Goal: Task Accomplishment & Management: Complete application form

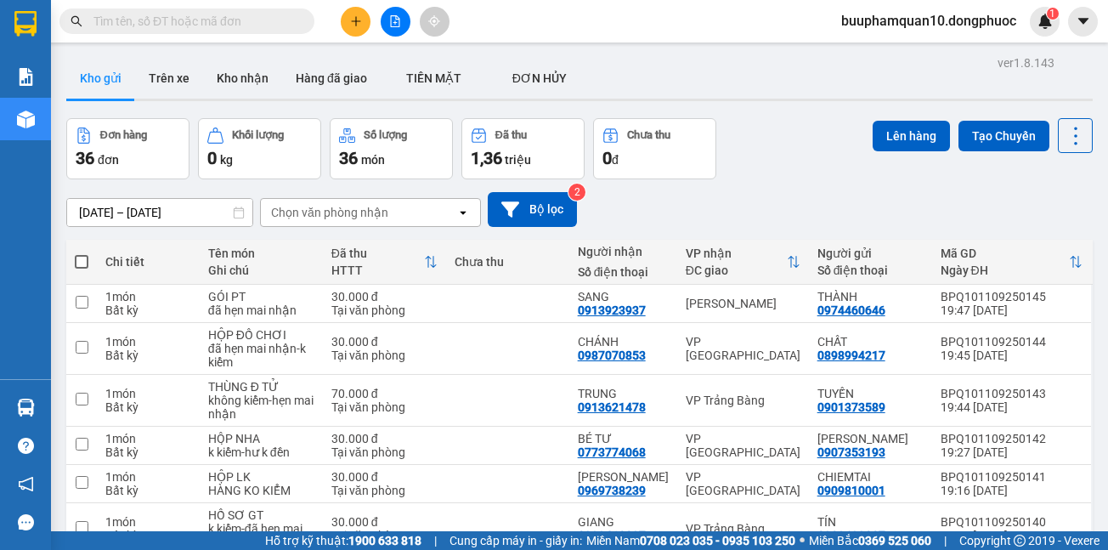
click at [356, 212] on div "Chọn văn phòng nhận" at bounding box center [329, 212] width 117 height 17
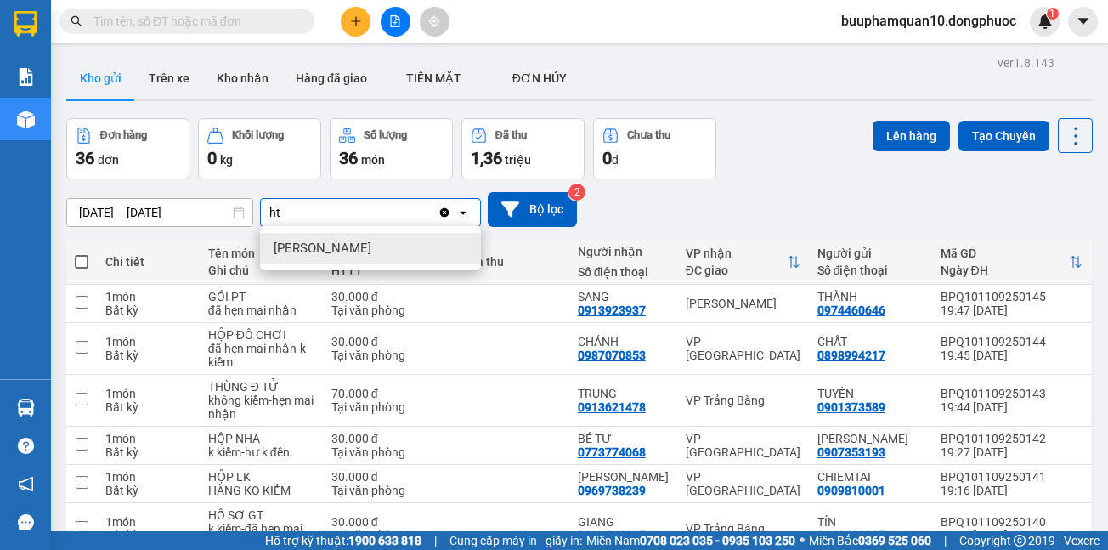
type input "ht"
click at [308, 253] on span "Hòa Thành" at bounding box center [322, 248] width 98 height 17
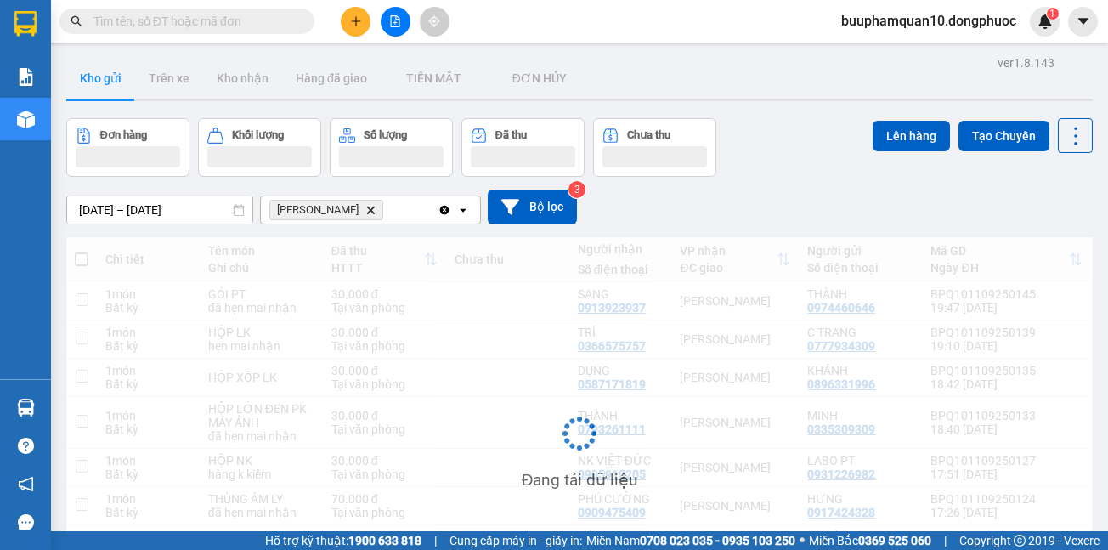
click at [388, 206] on div "Hòa Thành Delete" at bounding box center [349, 209] width 177 height 27
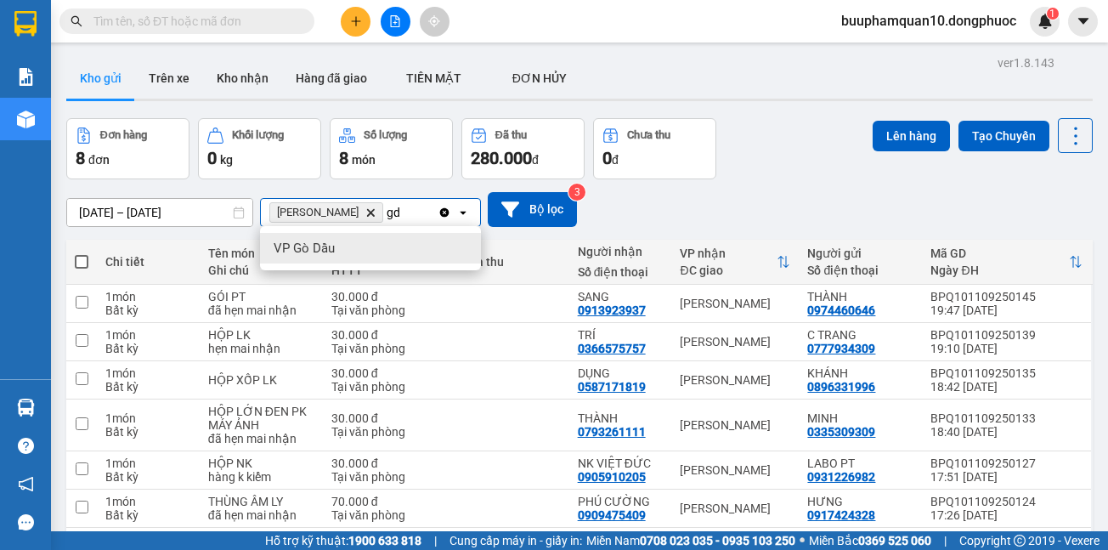
type input "gd"
click at [350, 247] on div "VP Gò Dầu" at bounding box center [370, 248] width 221 height 31
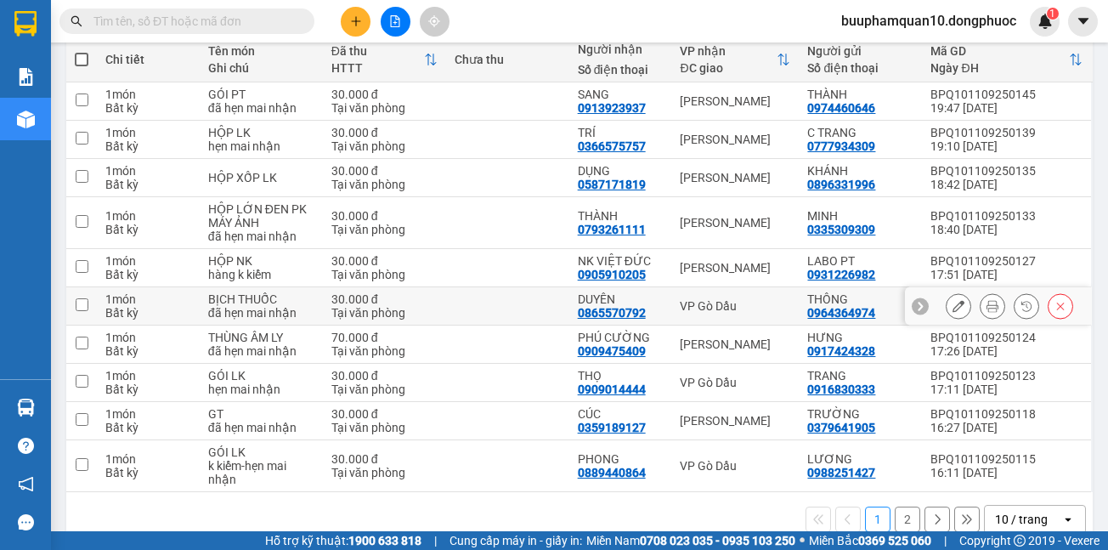
scroll to position [233, 0]
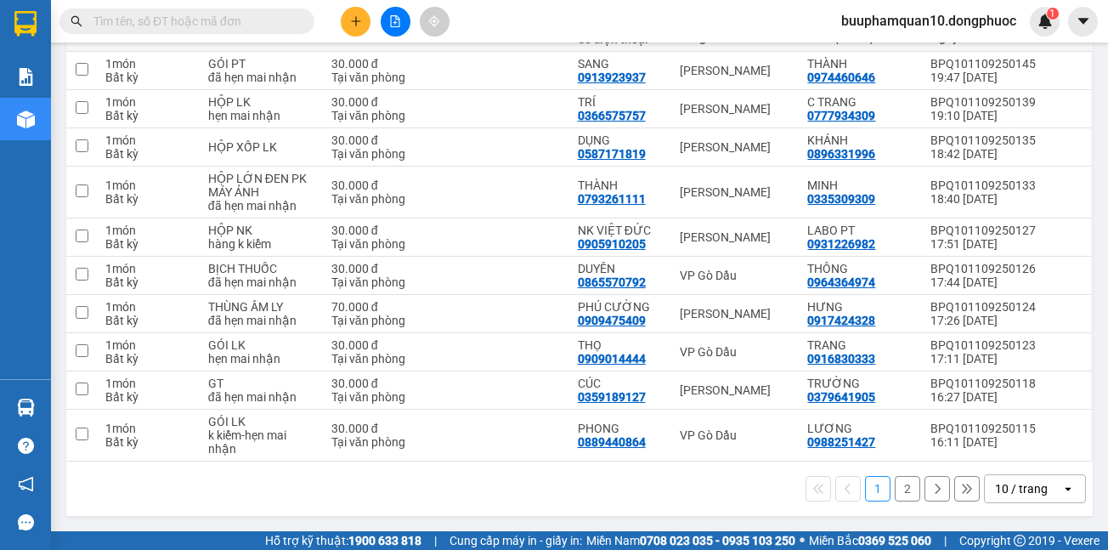
click at [1012, 495] on div "10 / trang" at bounding box center [1021, 488] width 53 height 17
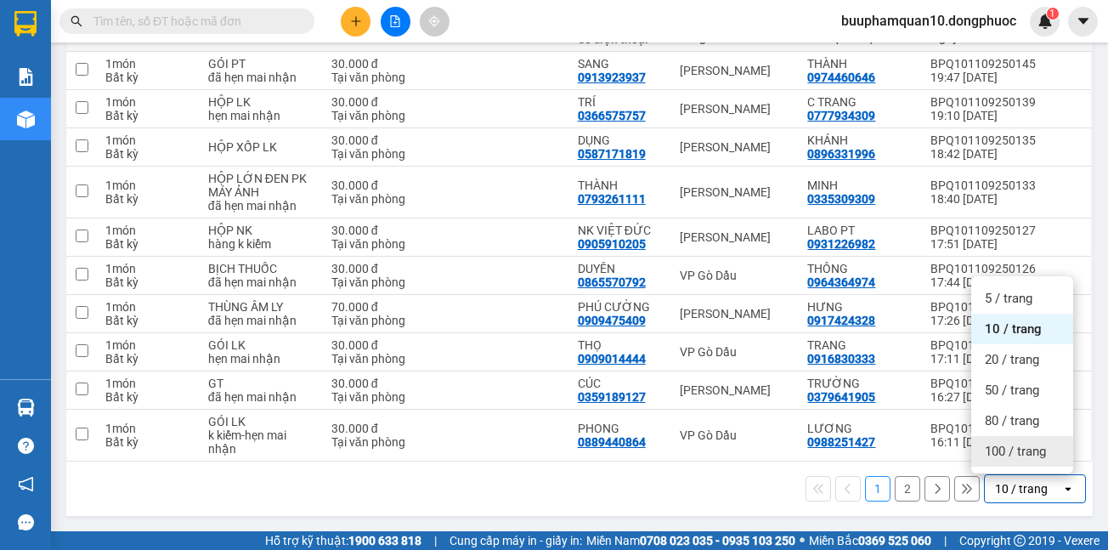
click at [1020, 456] on span "100 / trang" at bounding box center [1014, 451] width 61 height 17
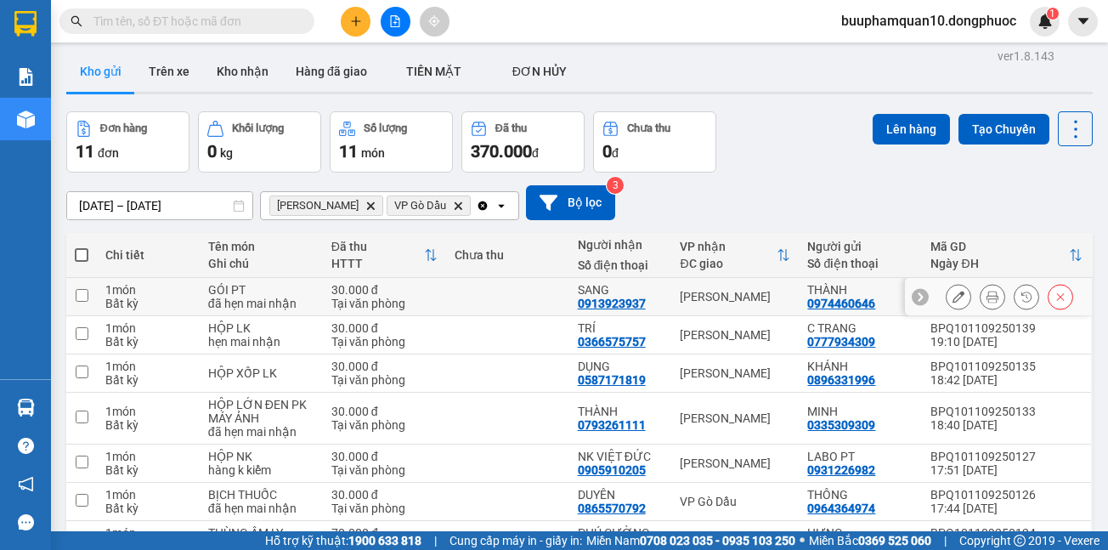
scroll to position [0, 0]
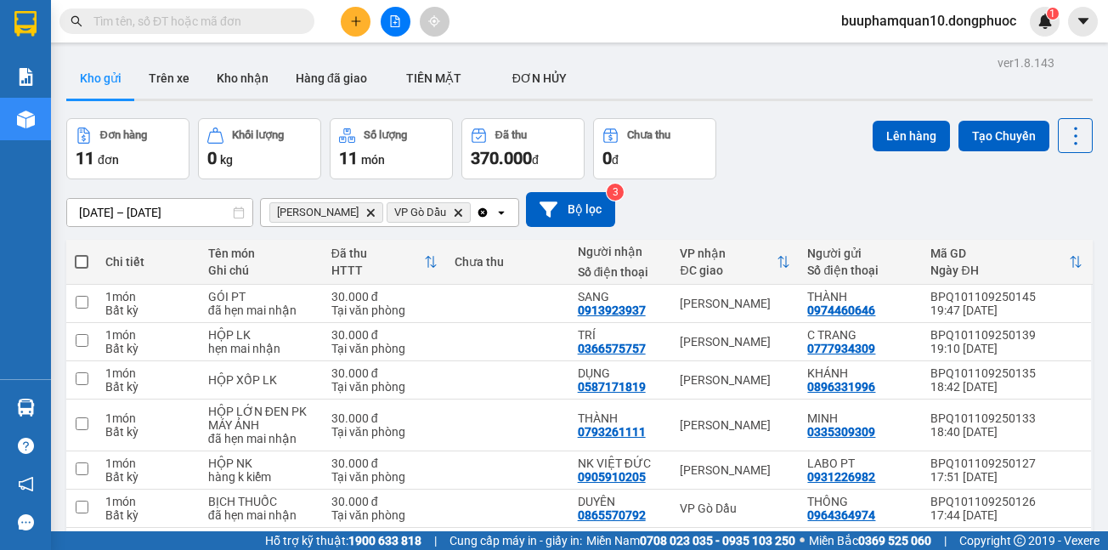
click at [82, 256] on span at bounding box center [82, 262] width 14 height 14
click at [82, 253] on input "checkbox" at bounding box center [82, 253] width 0 height 0
checkbox input "true"
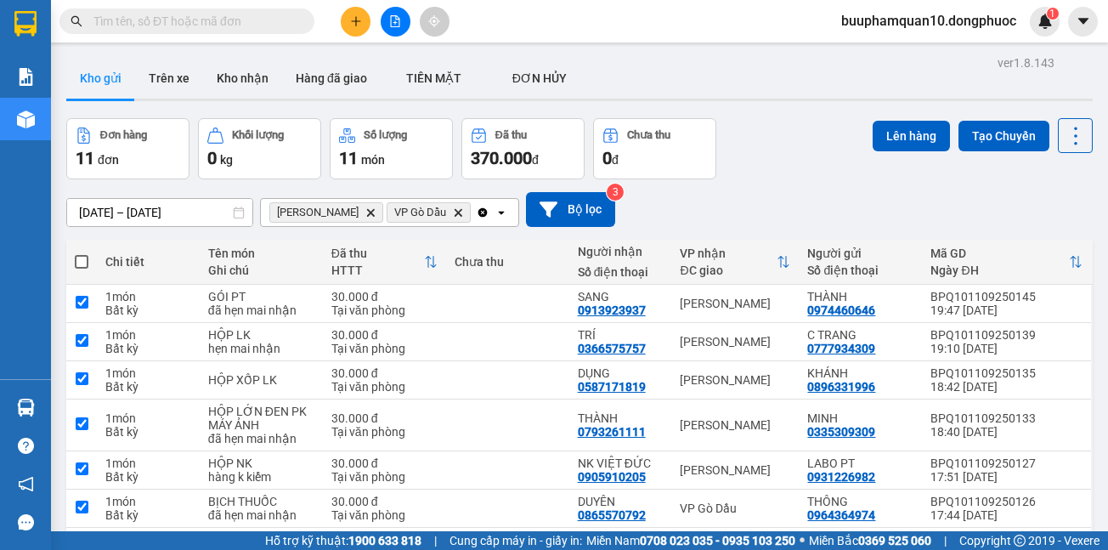
checkbox input "true"
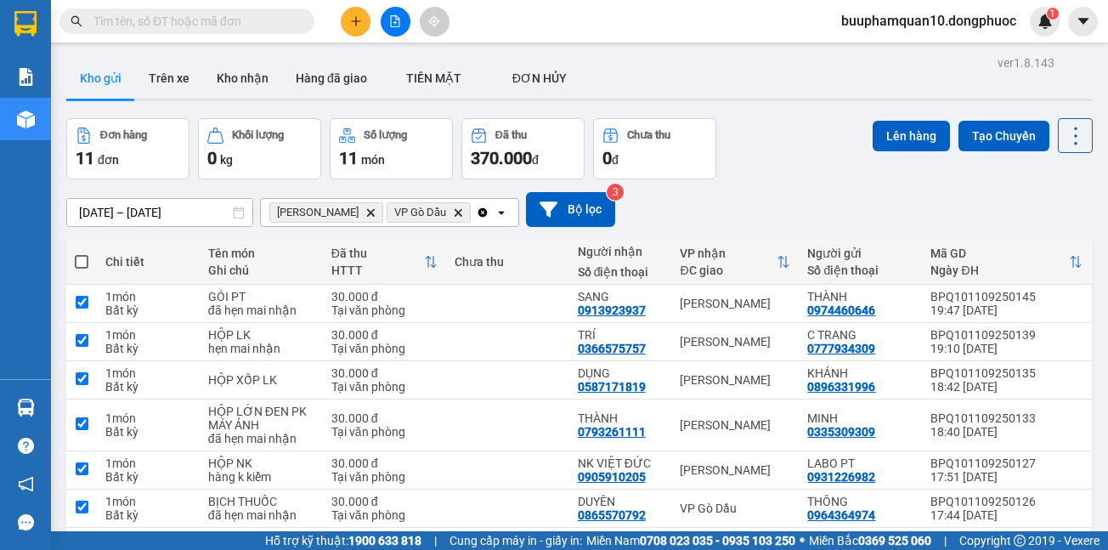
checkbox input "true"
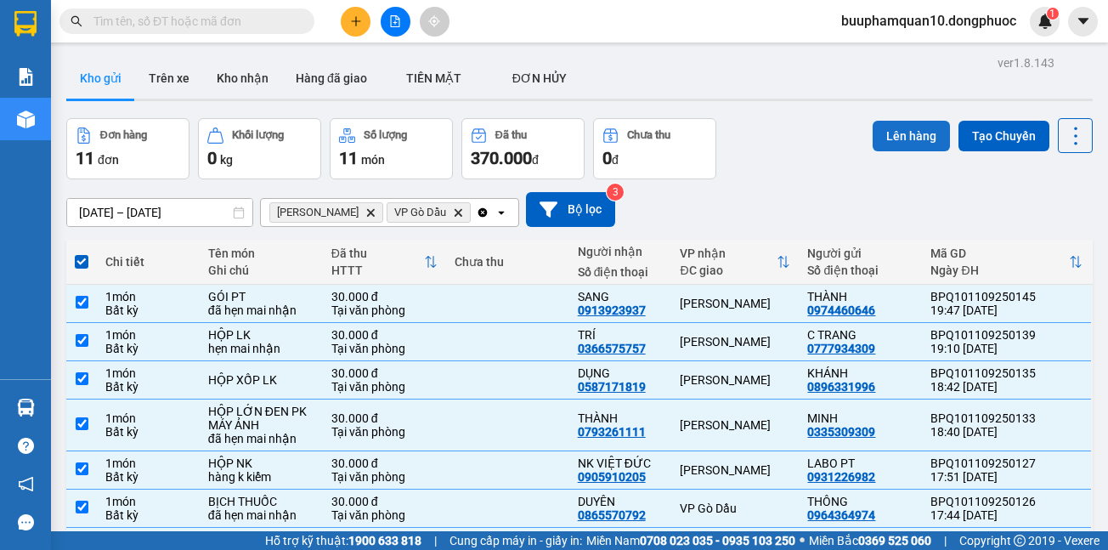
click at [905, 126] on button "Lên hàng" at bounding box center [910, 136] width 77 height 31
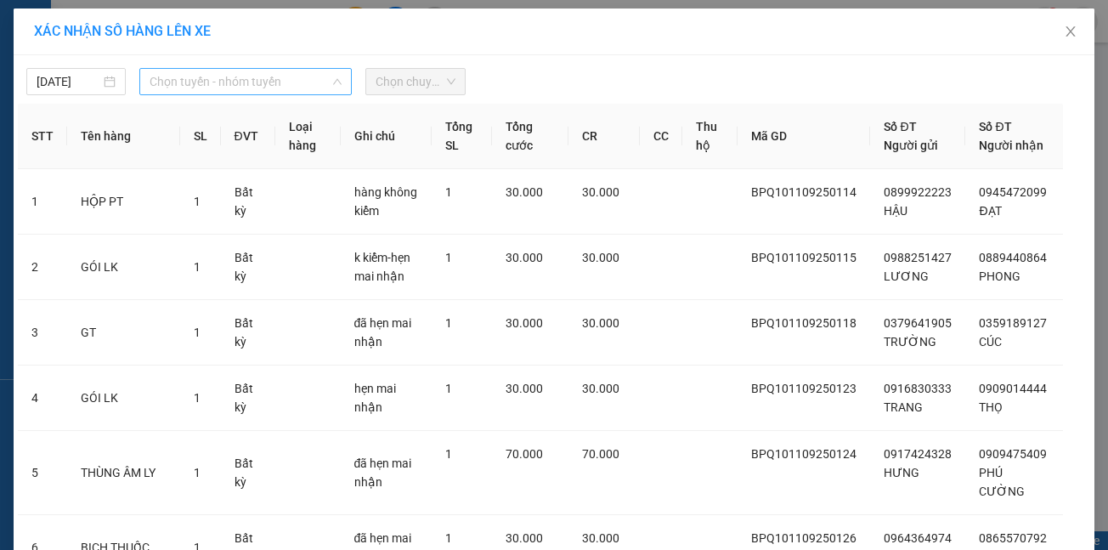
click at [180, 75] on span "Chọn tuyến - nhóm tuyến" at bounding box center [245, 81] width 192 height 25
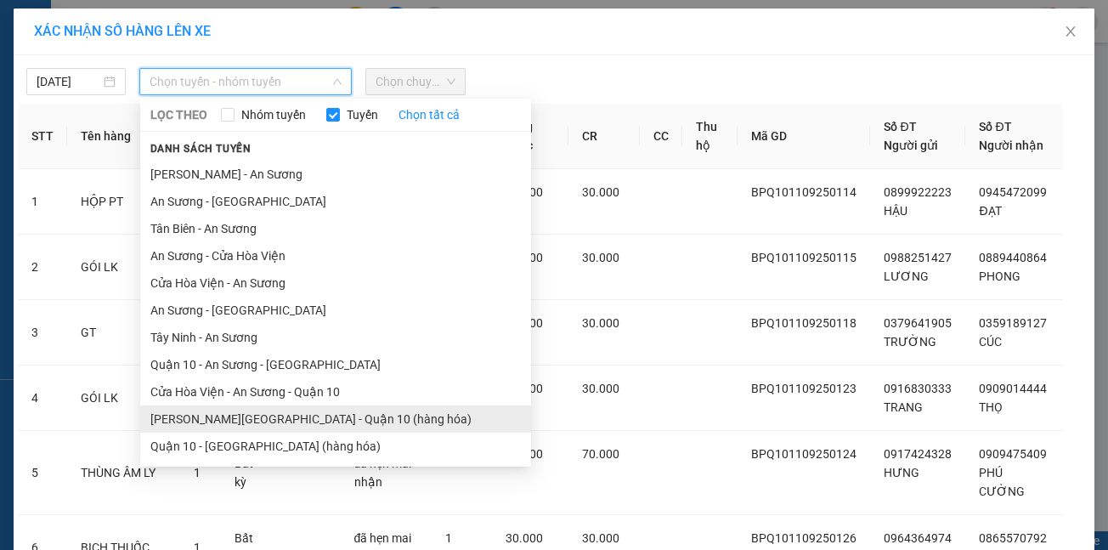
scroll to position [78, 0]
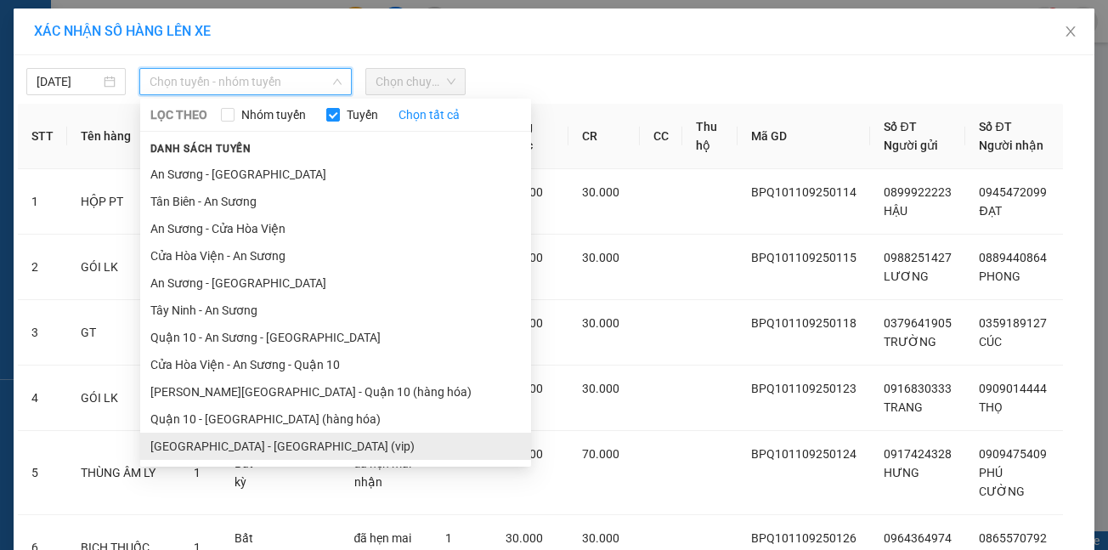
click at [237, 443] on li "Hồ Chí Minh - Tây Ninh (vip)" at bounding box center [335, 445] width 391 height 27
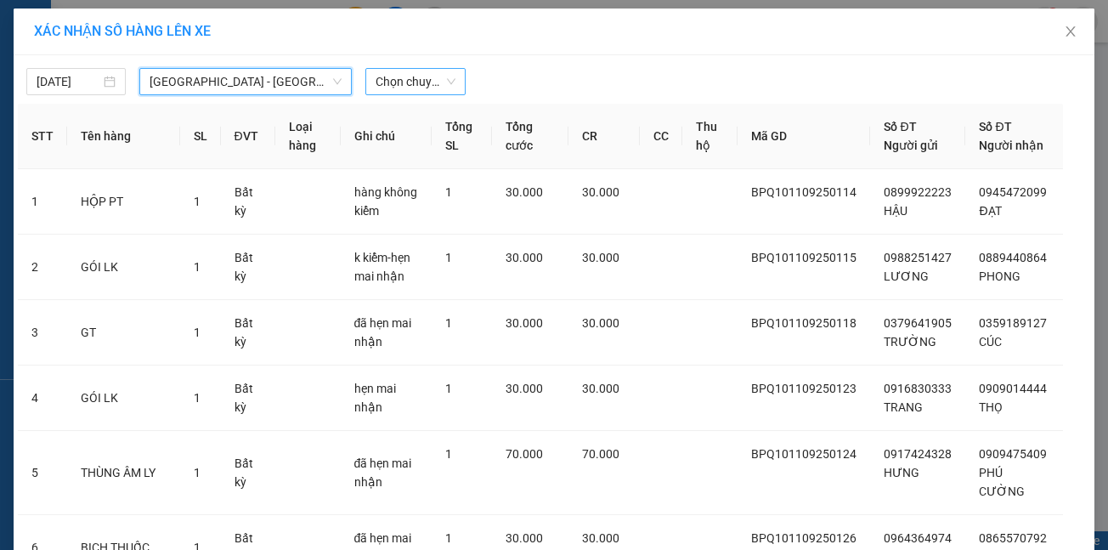
click at [386, 92] on span "Chọn chuyến" at bounding box center [414, 81] width 79 height 25
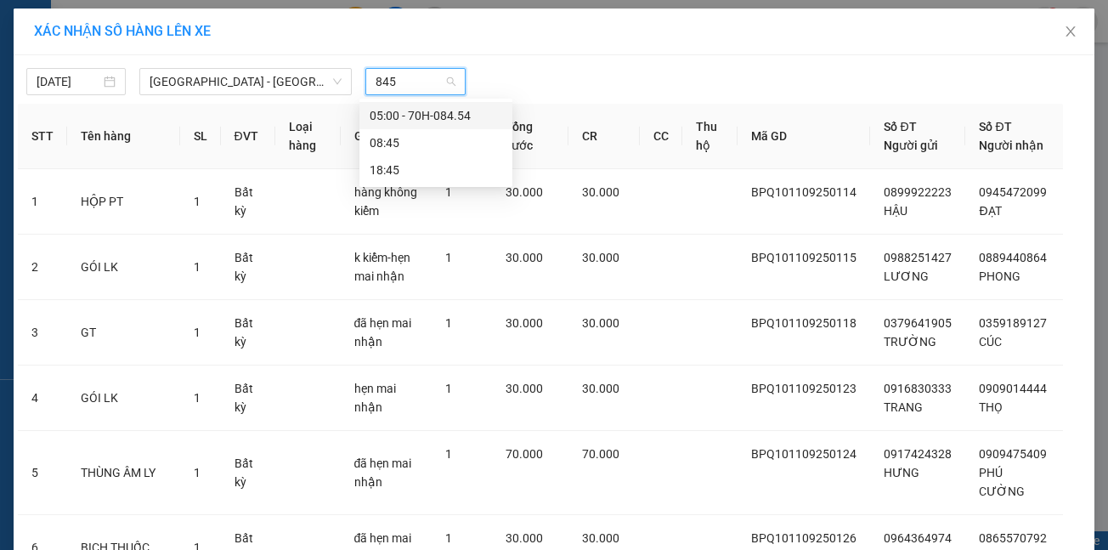
type input "8454"
click at [410, 106] on div "05:00 - 70H-084.54" at bounding box center [435, 115] width 132 height 19
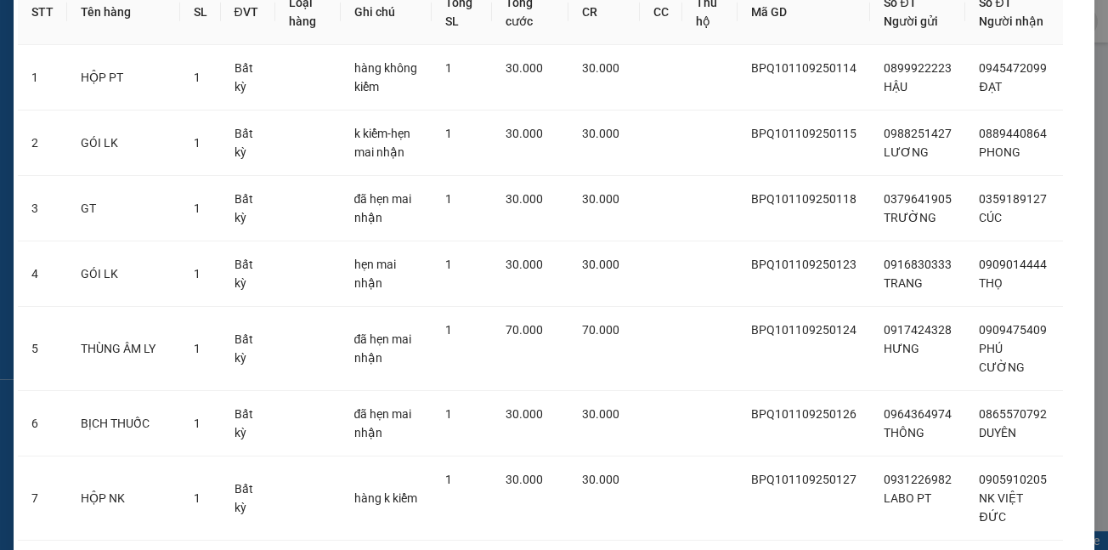
scroll to position [510, 0]
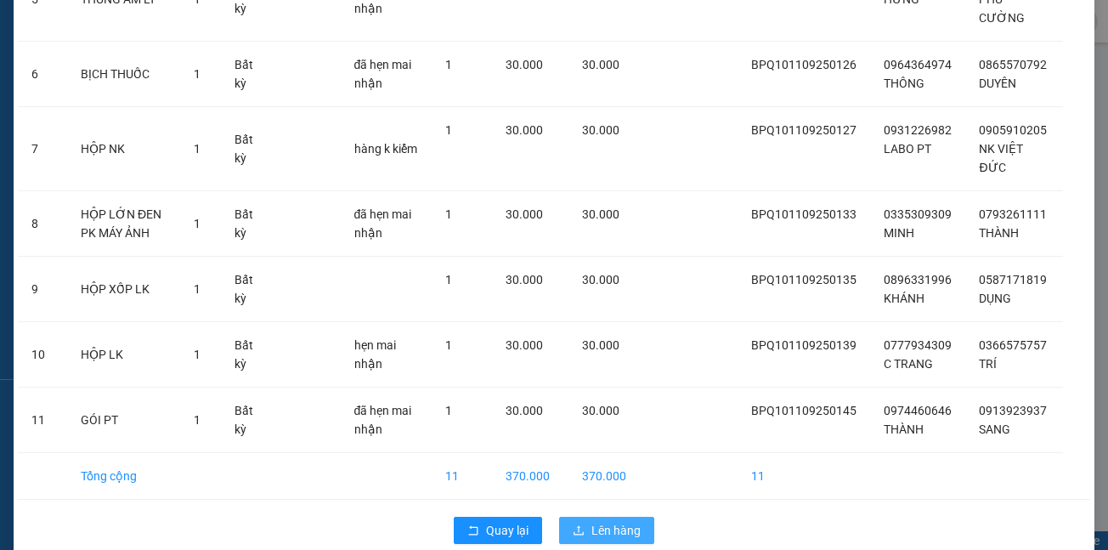
click at [600, 521] on span "Lên hàng" at bounding box center [615, 530] width 49 height 19
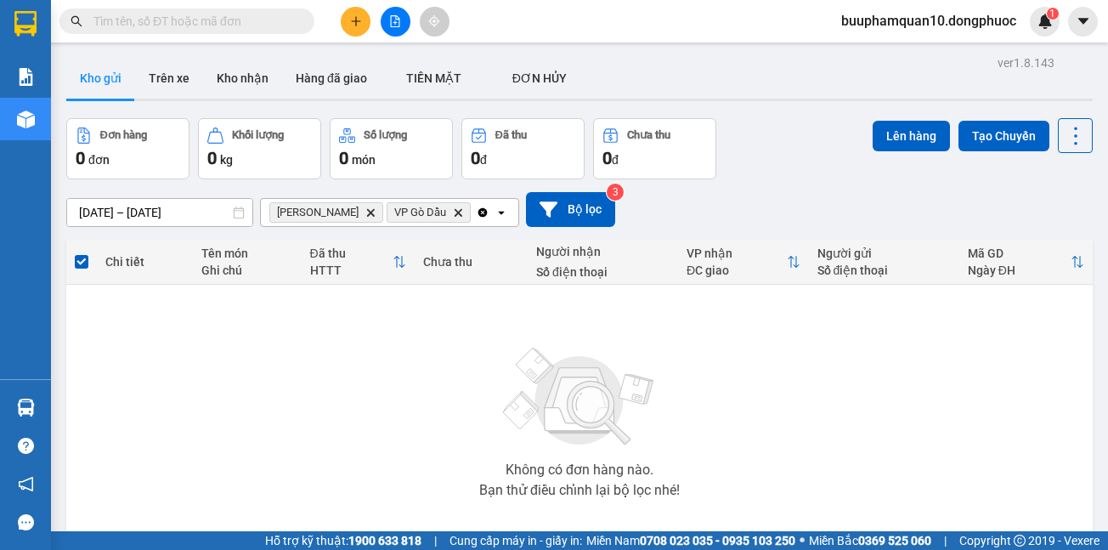
click at [478, 211] on icon "Clear all" at bounding box center [482, 211] width 9 height 9
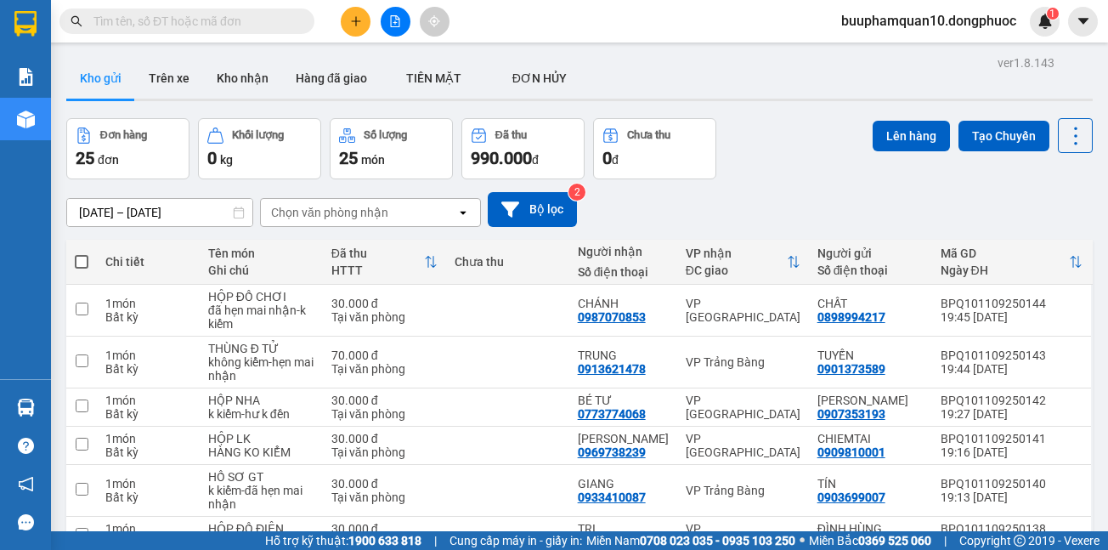
click at [375, 213] on div "Chọn văn phòng nhận" at bounding box center [329, 212] width 117 height 17
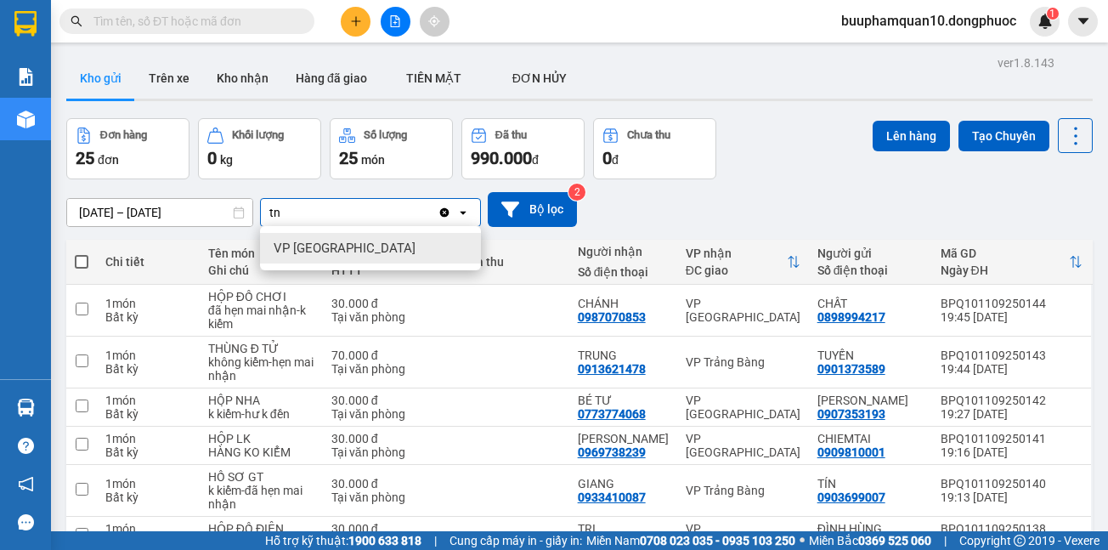
type input "tn"
click at [326, 245] on span "VP Tây Ninh" at bounding box center [344, 248] width 142 height 17
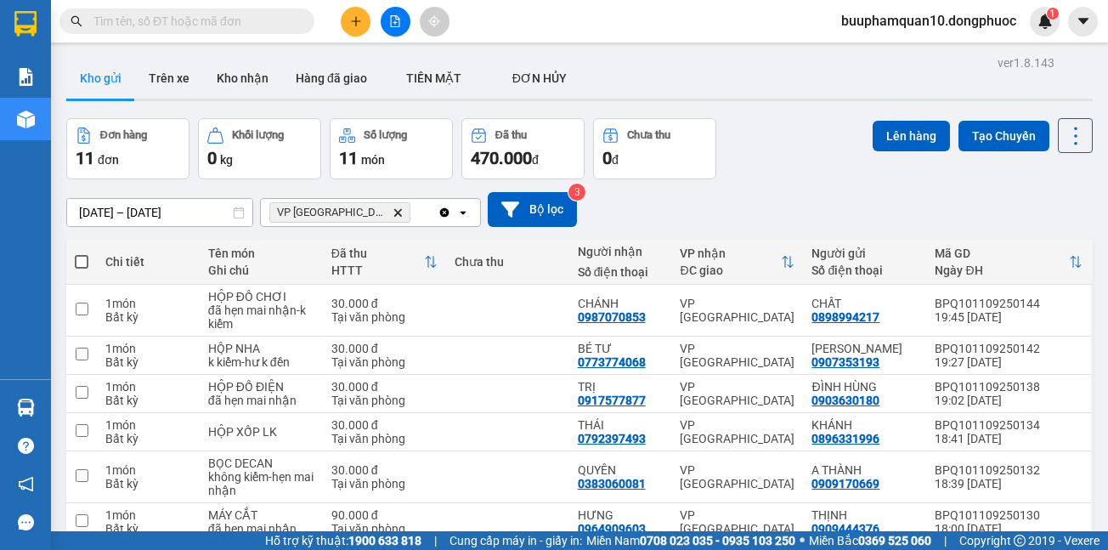
click at [380, 206] on div "VP Tây Ninh Delete" at bounding box center [349, 212] width 177 height 27
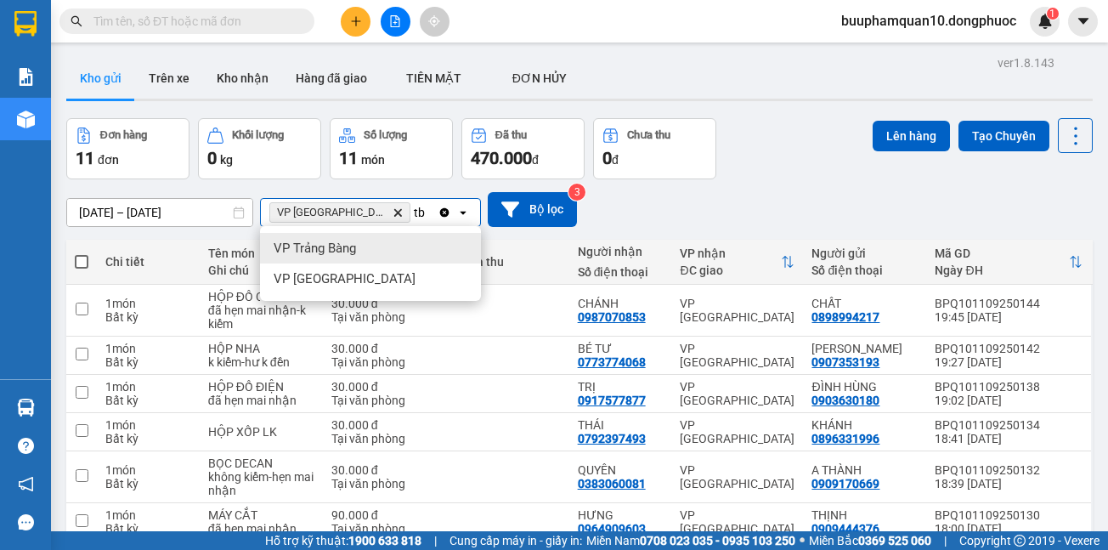
type input "tb"
click at [330, 246] on span "VP Trảng Bàng" at bounding box center [314, 248] width 82 height 17
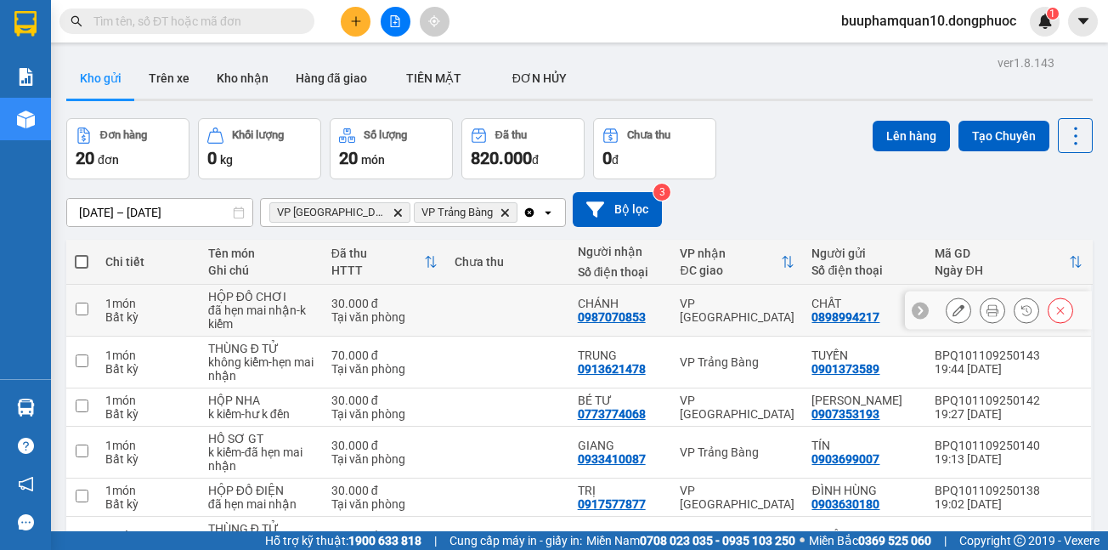
click at [163, 301] on div "1 món" at bounding box center [148, 303] width 86 height 14
checkbox input "true"
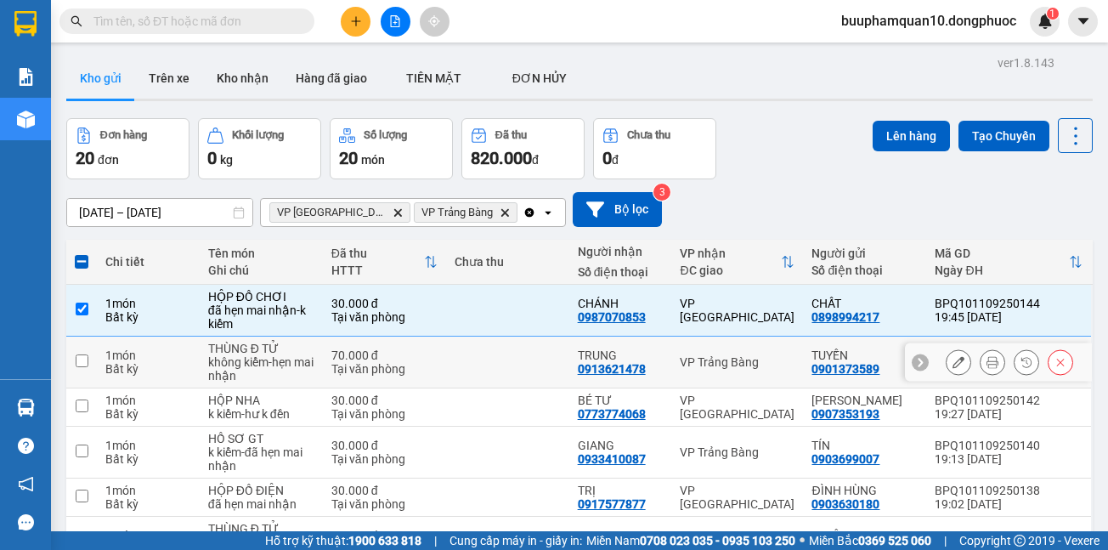
click at [227, 355] on div "không kiểm-hẹn mai nhận" at bounding box center [261, 368] width 106 height 27
checkbox input "true"
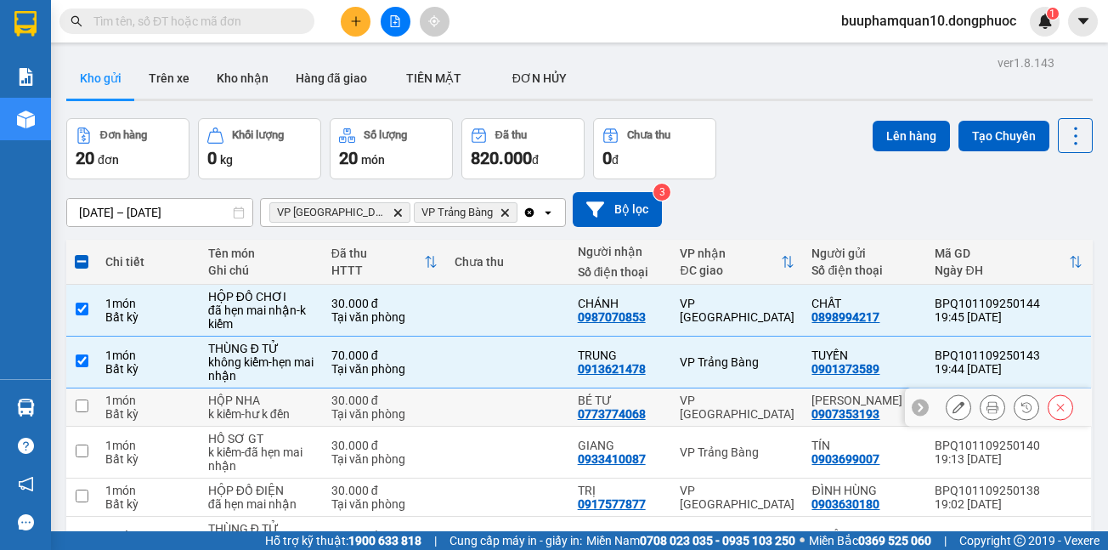
click at [584, 409] on div "0773774068" at bounding box center [612, 414] width 68 height 14
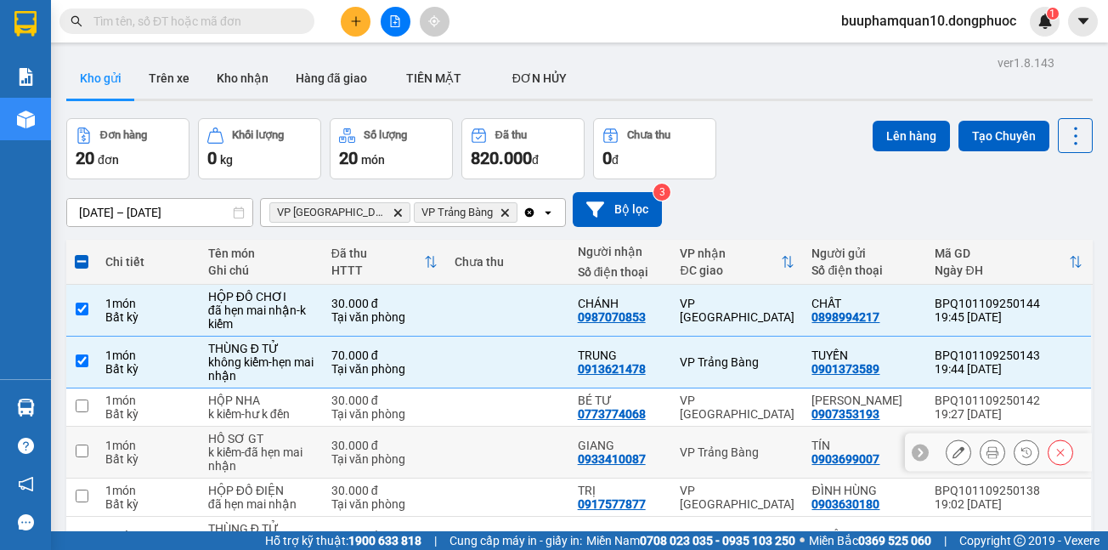
click at [607, 446] on div "GIANG" at bounding box center [621, 445] width 86 height 14
checkbox input "true"
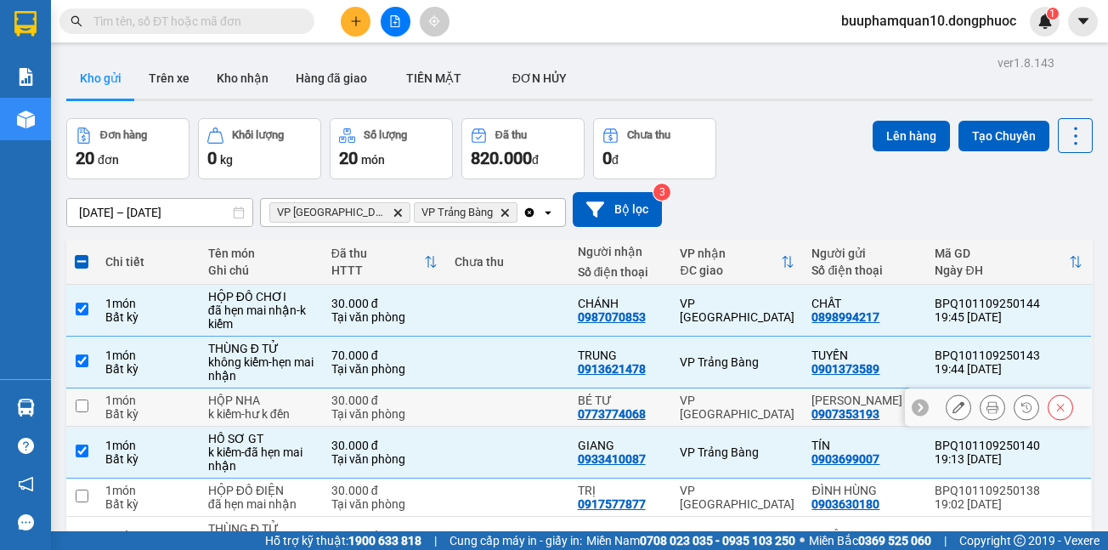
click at [270, 397] on div "HỘP NHA" at bounding box center [261, 400] width 106 height 14
checkbox input "true"
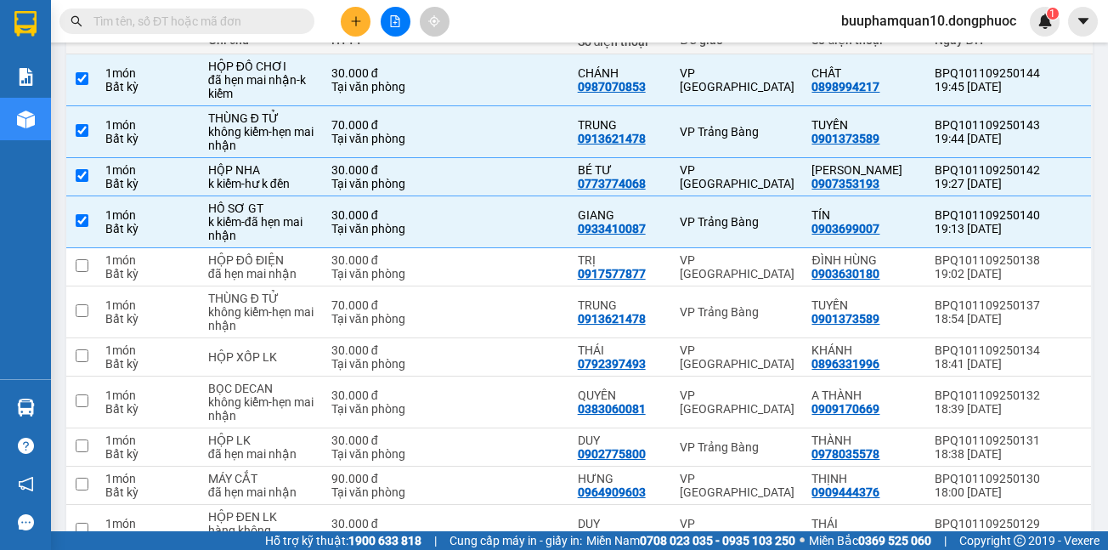
scroll to position [228, 0]
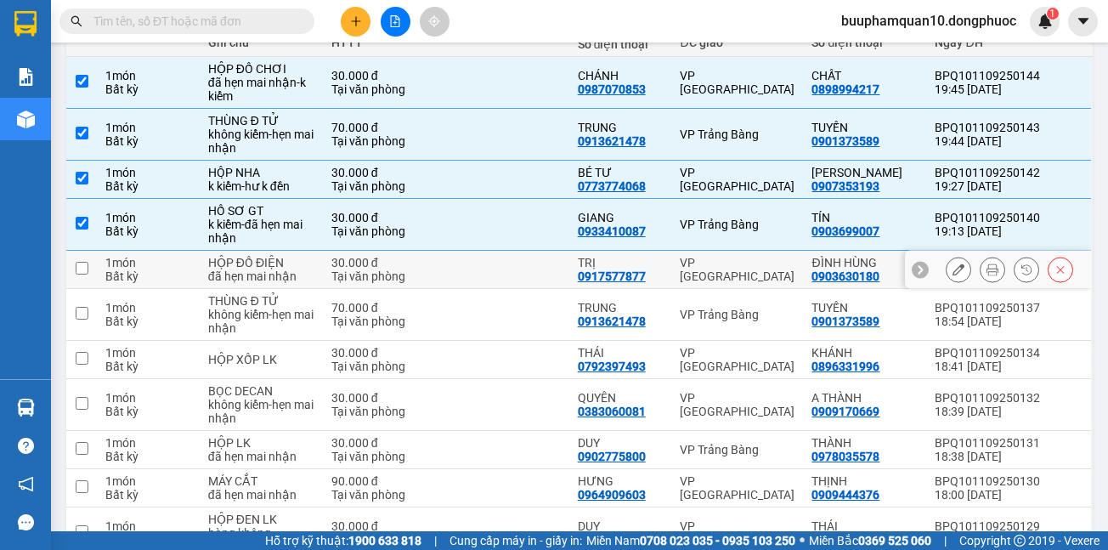
click at [700, 269] on div "VP Tây Ninh" at bounding box center [736, 269] width 115 height 27
checkbox input "true"
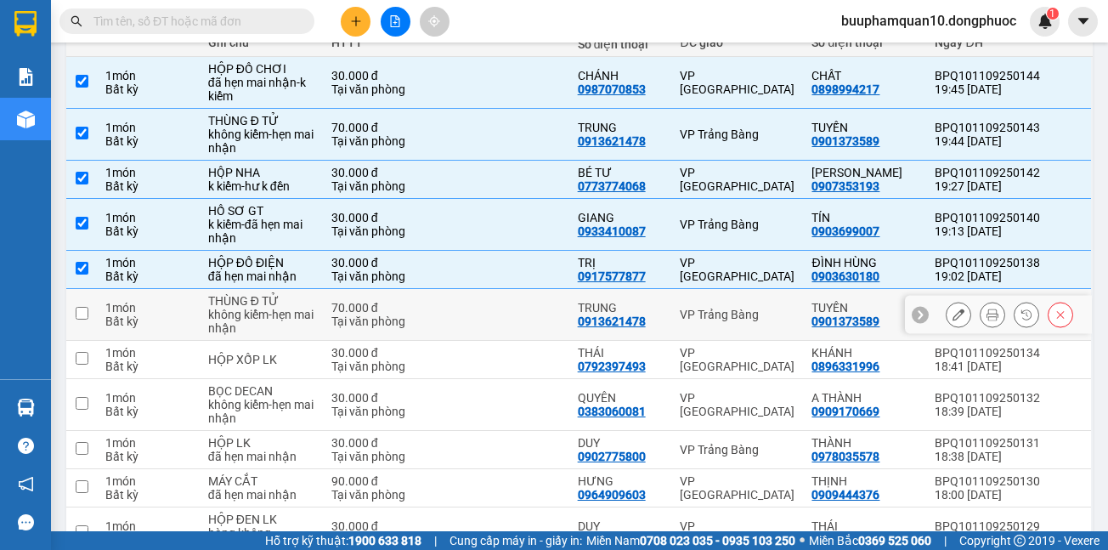
click at [696, 314] on div "VP Trảng Bàng" at bounding box center [736, 314] width 115 height 14
checkbox input "true"
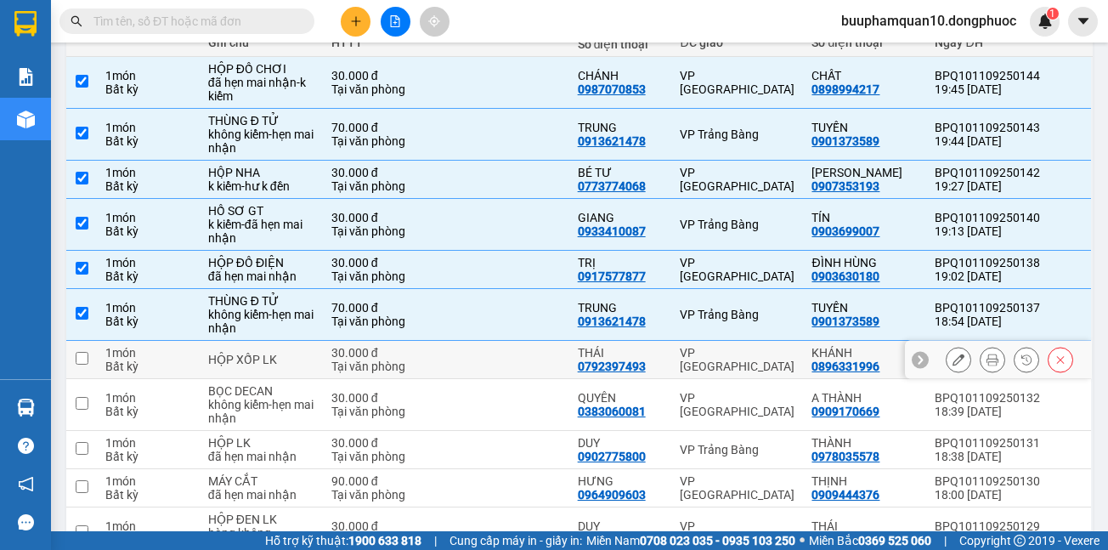
click at [679, 364] on div "VP Tây Ninh" at bounding box center [736, 359] width 115 height 27
checkbox input "true"
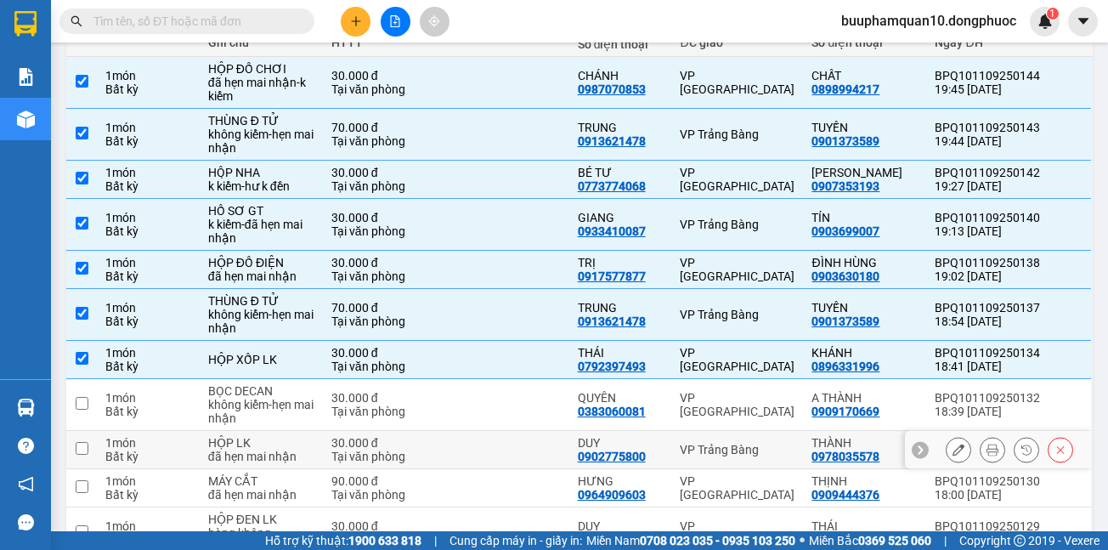
click at [671, 442] on td "VP Trảng Bàng" at bounding box center [737, 450] width 132 height 38
checkbox input "true"
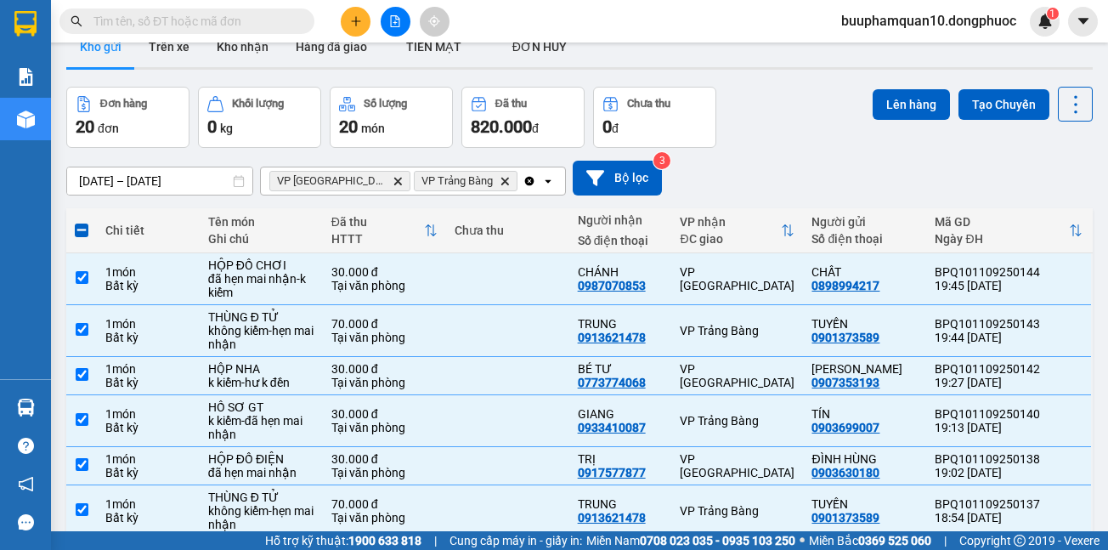
scroll to position [0, 0]
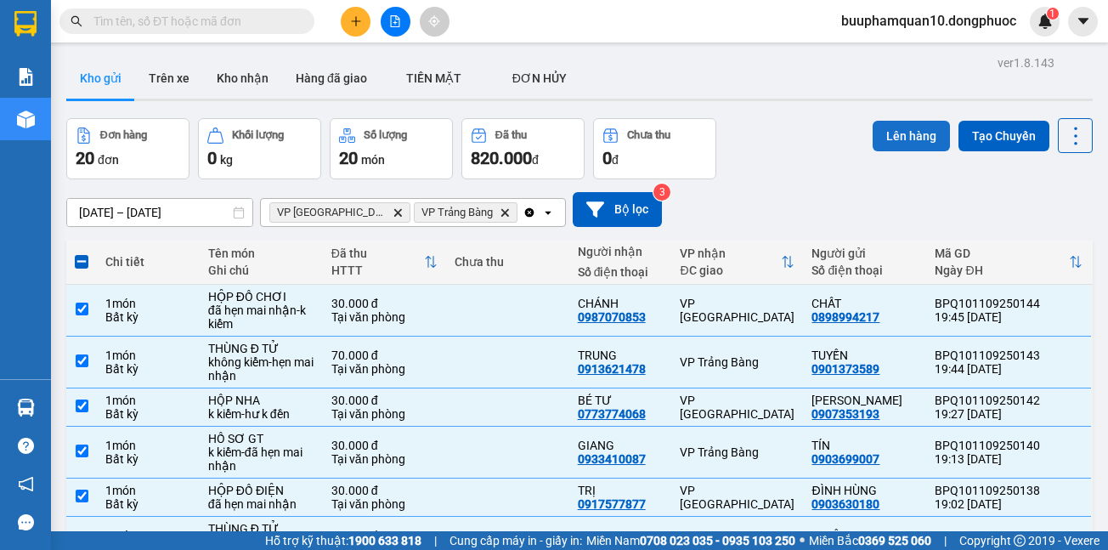
click at [903, 144] on button "Lên hàng" at bounding box center [910, 136] width 77 height 31
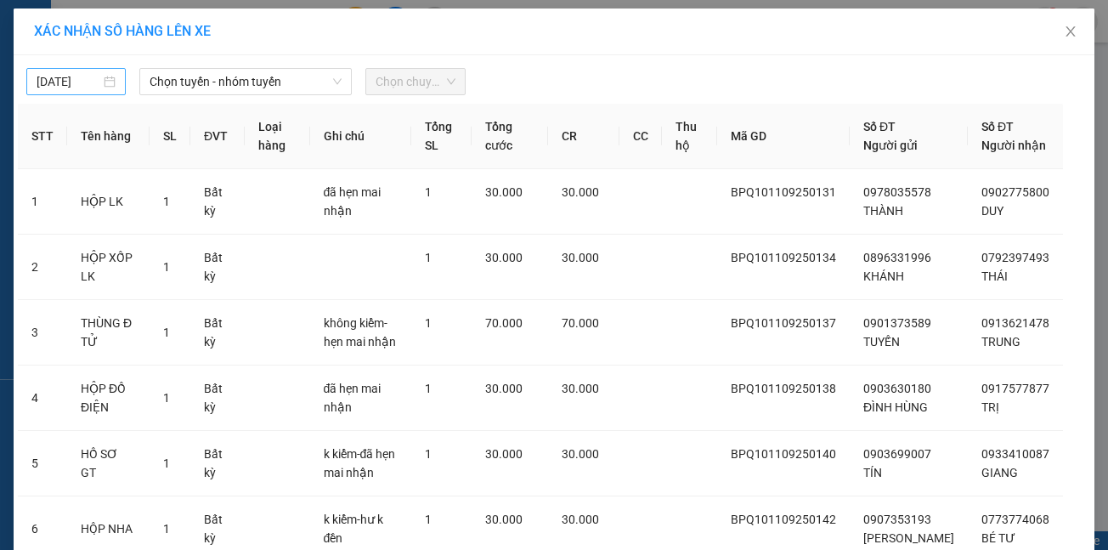
click at [74, 80] on body "Kết quả tìm kiếm ( 0 ) Bộ lọc Thuộc VP này No Data buuphamquan10.dongphuoc 1 Bá…" at bounding box center [554, 275] width 1108 height 550
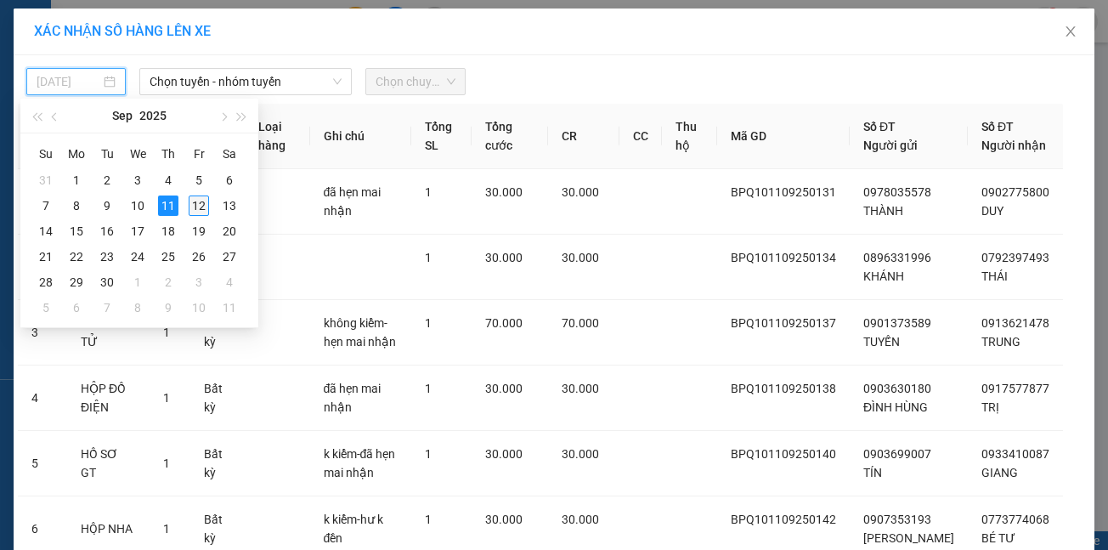
click at [206, 202] on div "12" at bounding box center [199, 205] width 20 height 20
type input "[DATE]"
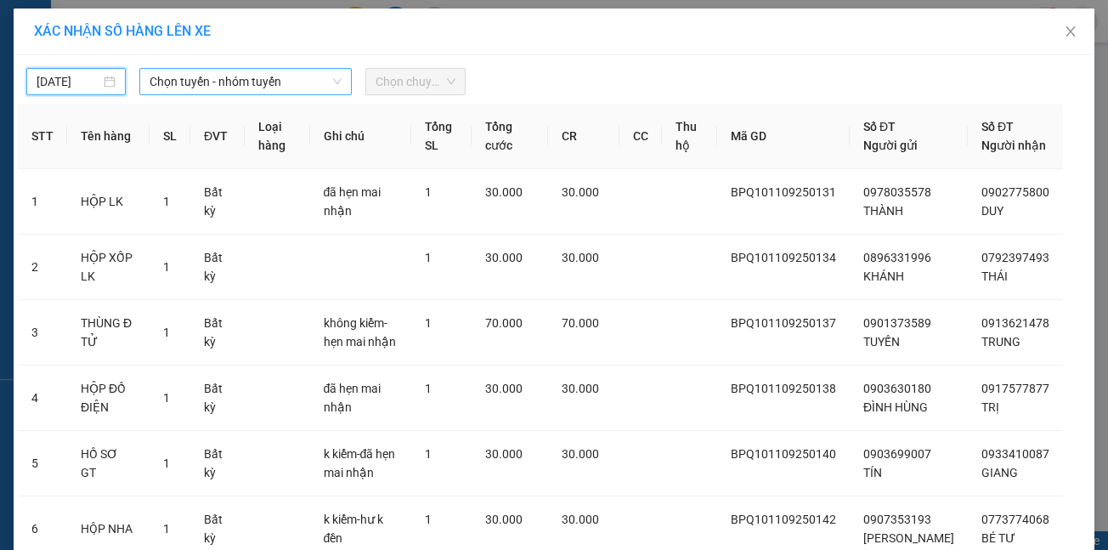
click at [210, 82] on span "Chọn tuyến - nhóm tuyến" at bounding box center [245, 81] width 192 height 25
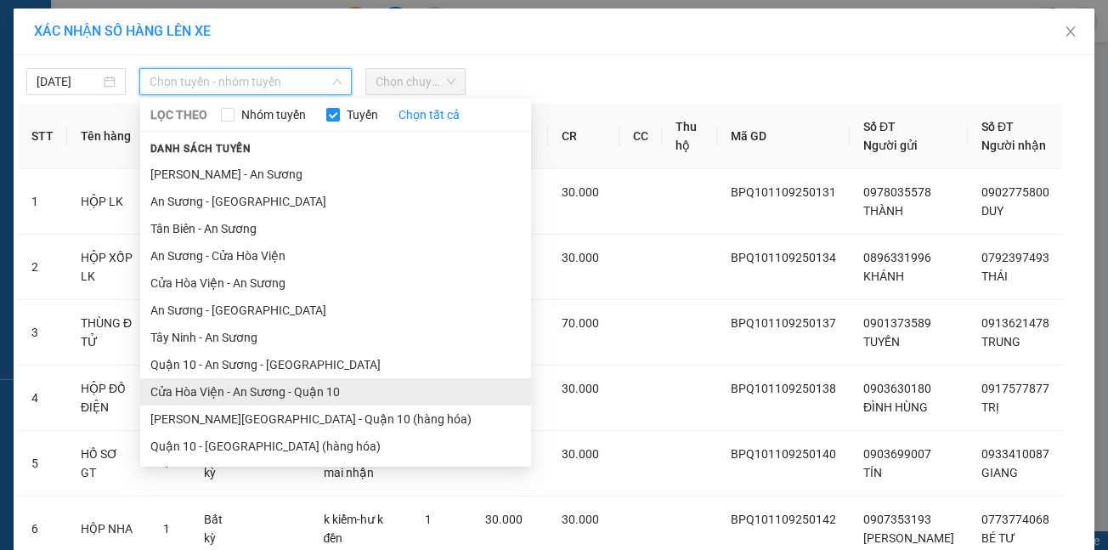
scroll to position [78, 0]
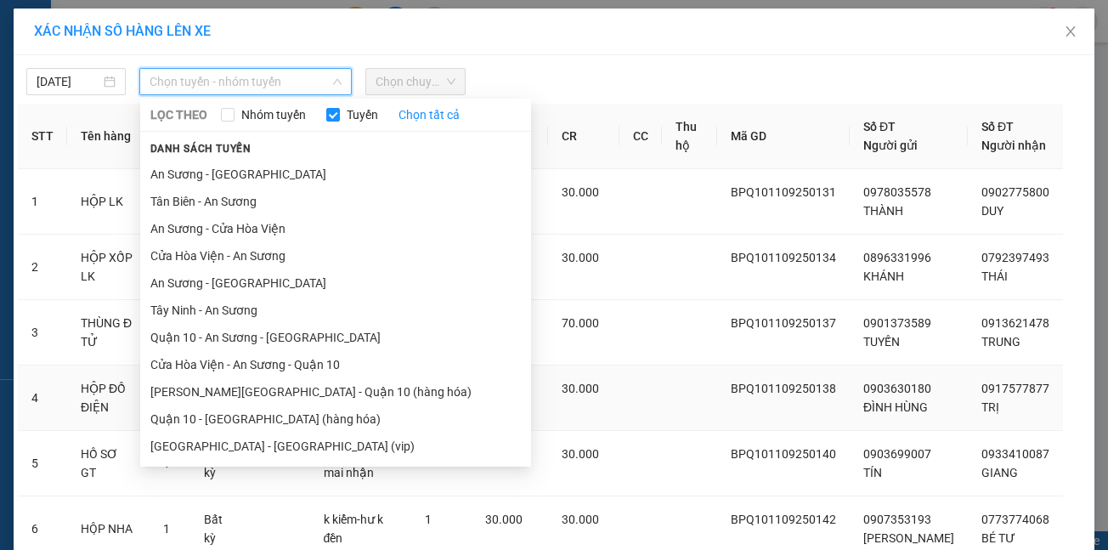
click at [230, 453] on li "Hồ Chí Minh - Tây Ninh (vip)" at bounding box center [335, 445] width 391 height 27
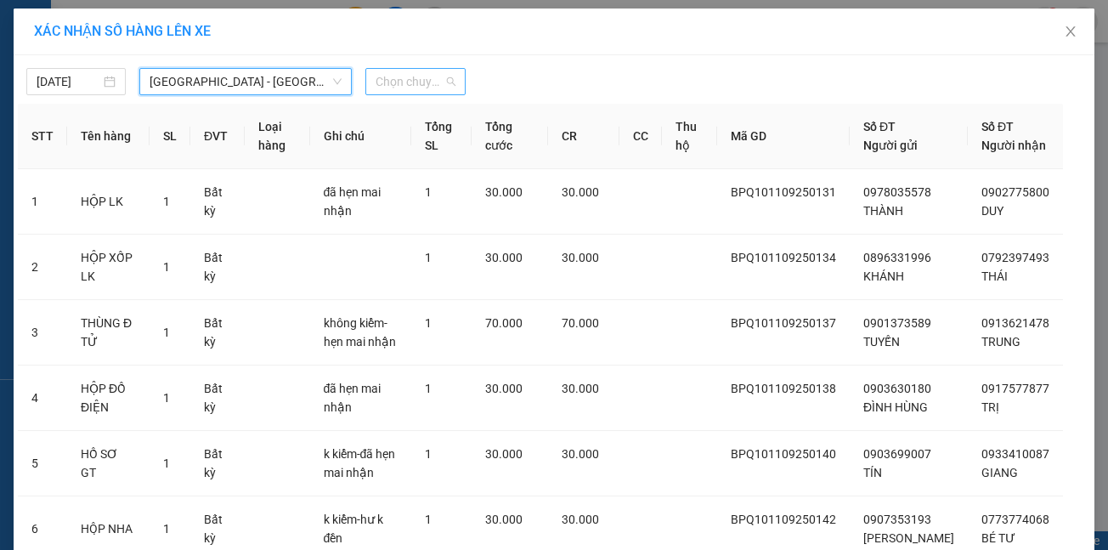
click at [375, 85] on span "Chọn chuyến" at bounding box center [414, 81] width 79 height 25
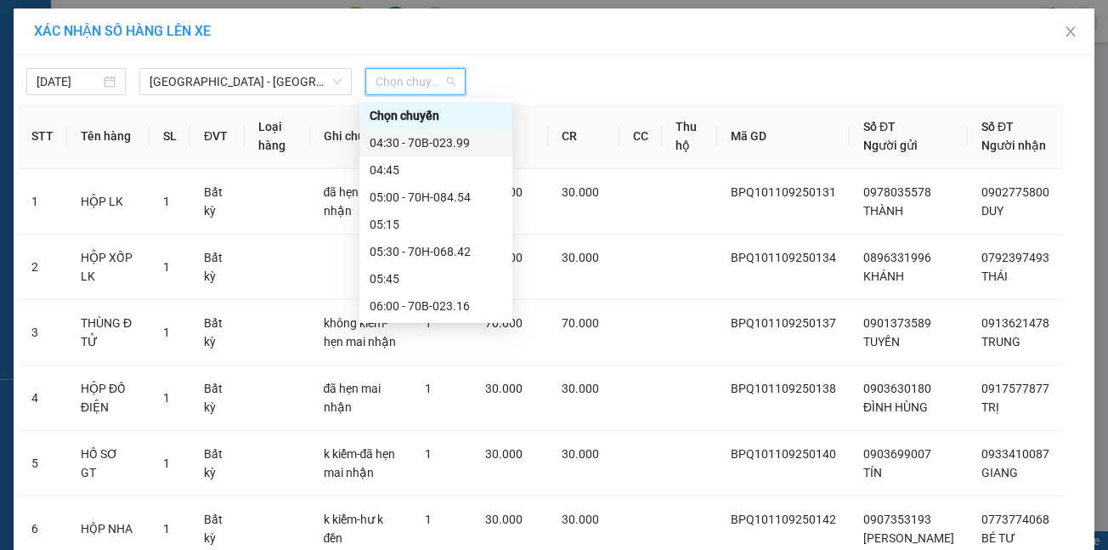
click at [403, 144] on div "04:30 - 70B-023.99" at bounding box center [435, 142] width 132 height 19
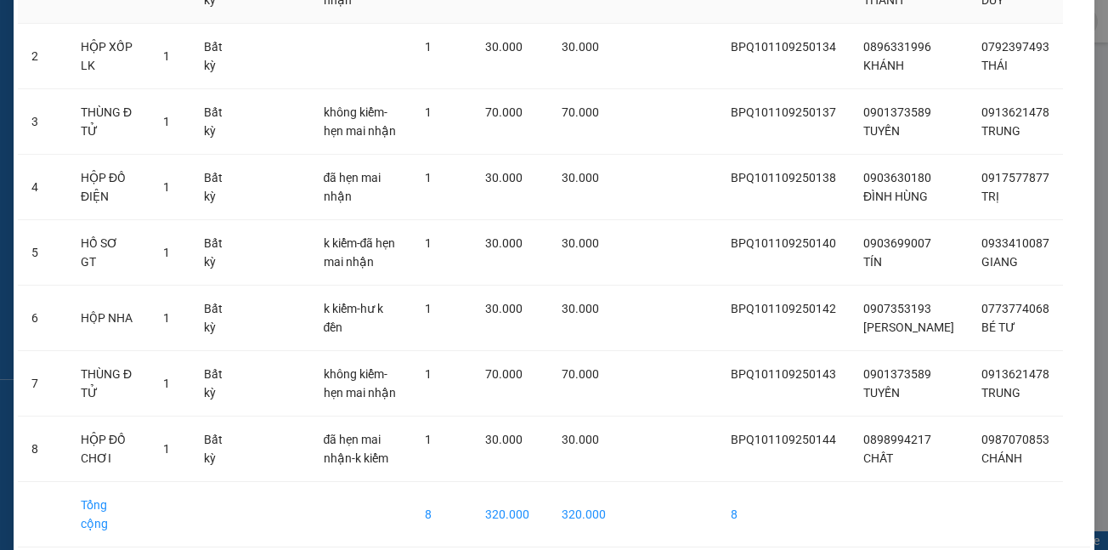
scroll to position [314, 0]
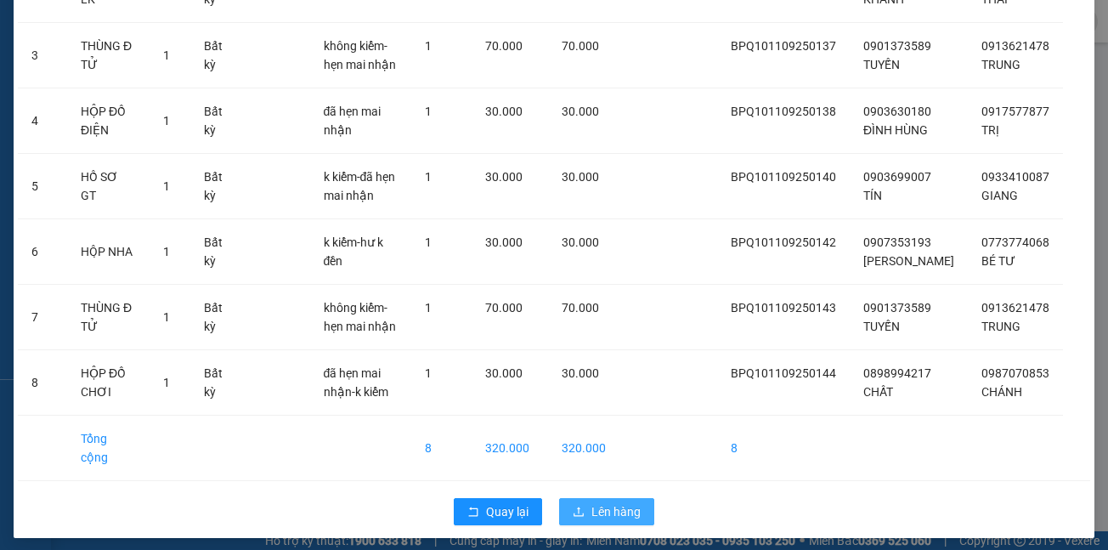
click at [591, 502] on span "Lên hàng" at bounding box center [615, 511] width 49 height 19
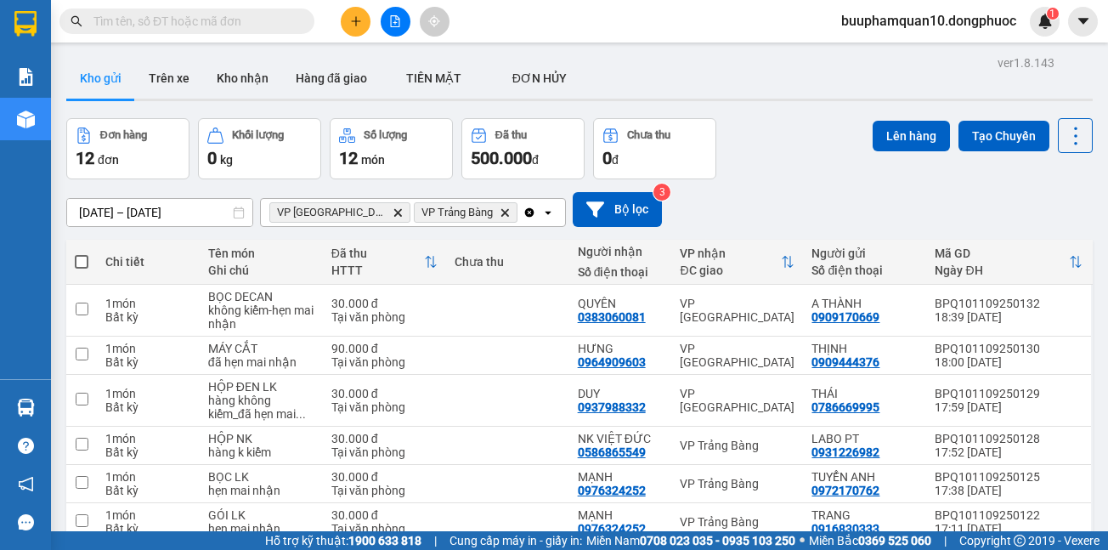
click at [78, 260] on span at bounding box center [82, 262] width 14 height 14
click at [82, 253] on input "checkbox" at bounding box center [82, 253] width 0 height 0
checkbox input "true"
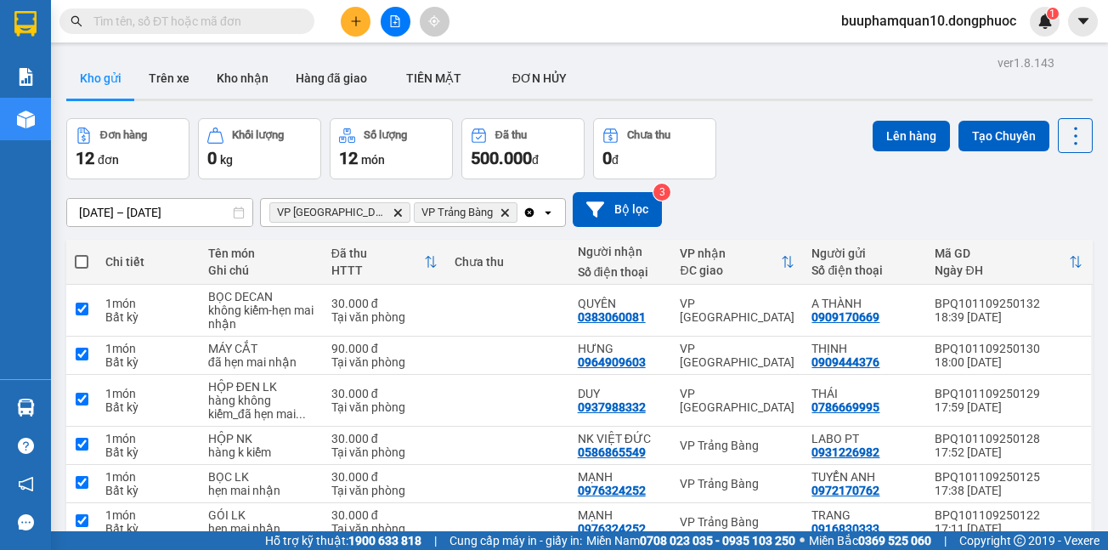
checkbox input "true"
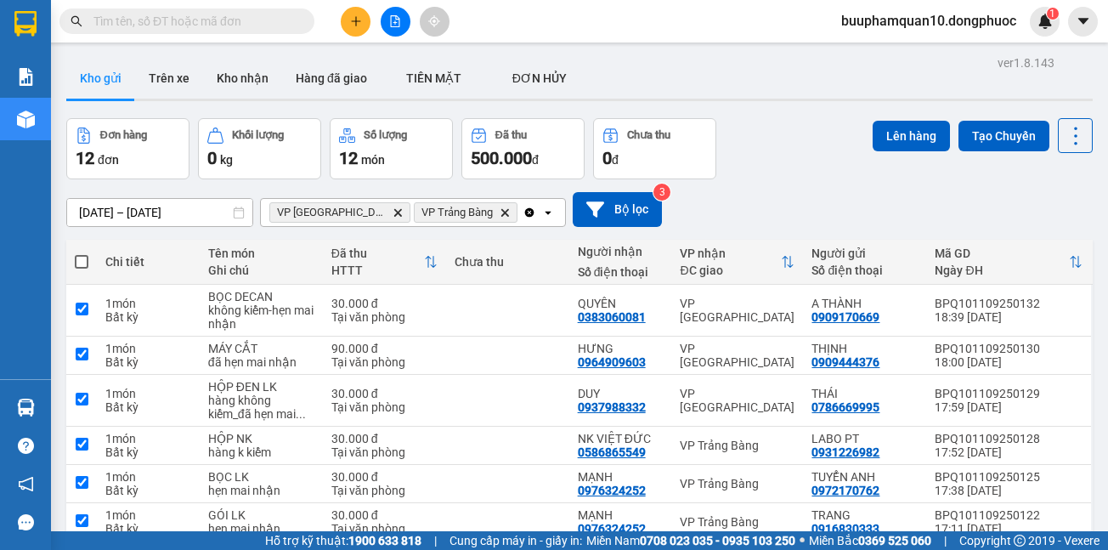
checkbox input "true"
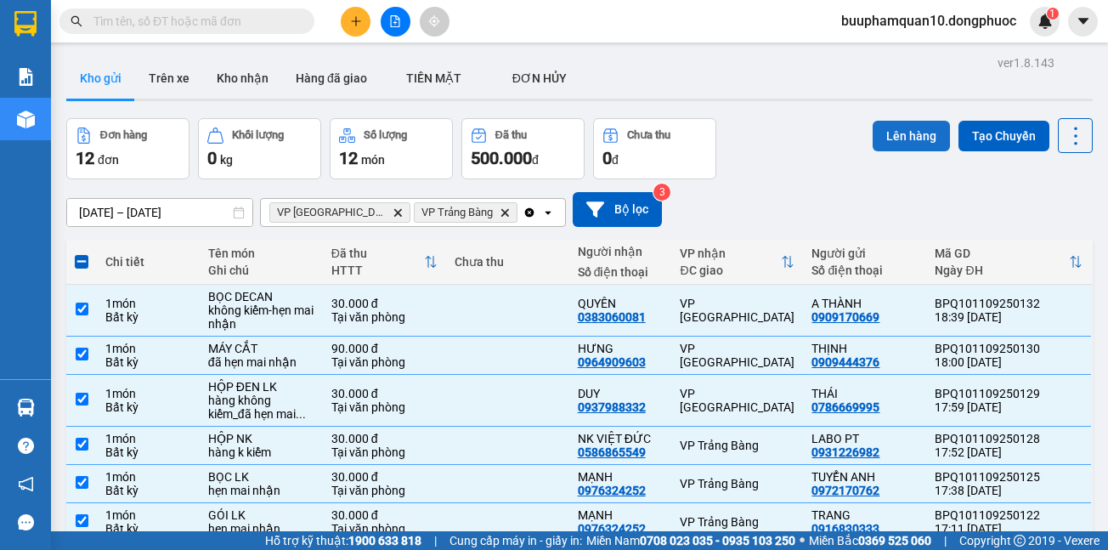
click at [883, 136] on button "Lên hàng" at bounding box center [910, 136] width 77 height 31
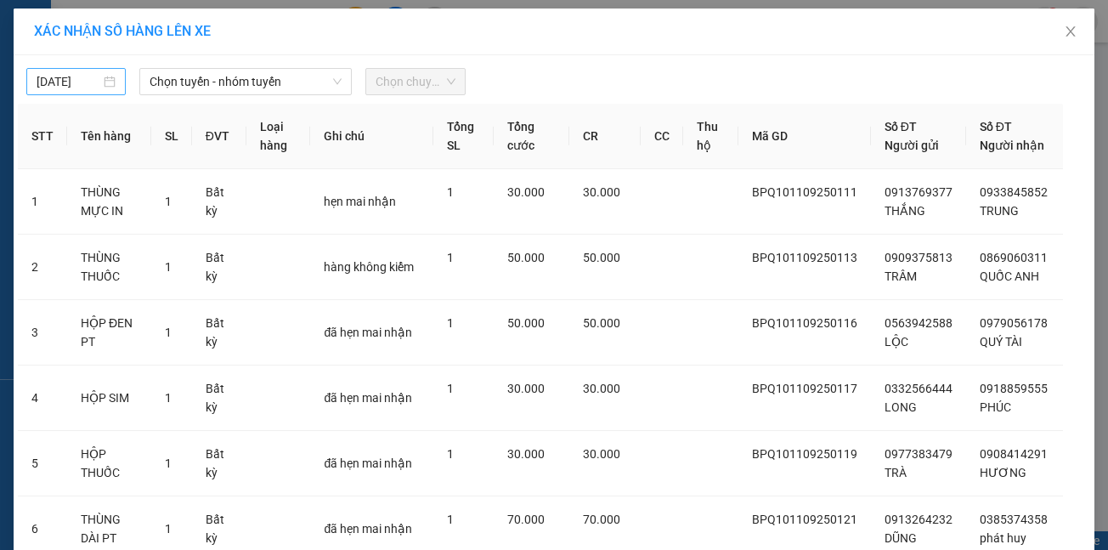
click at [77, 74] on input "11/09/2025" at bounding box center [69, 81] width 64 height 19
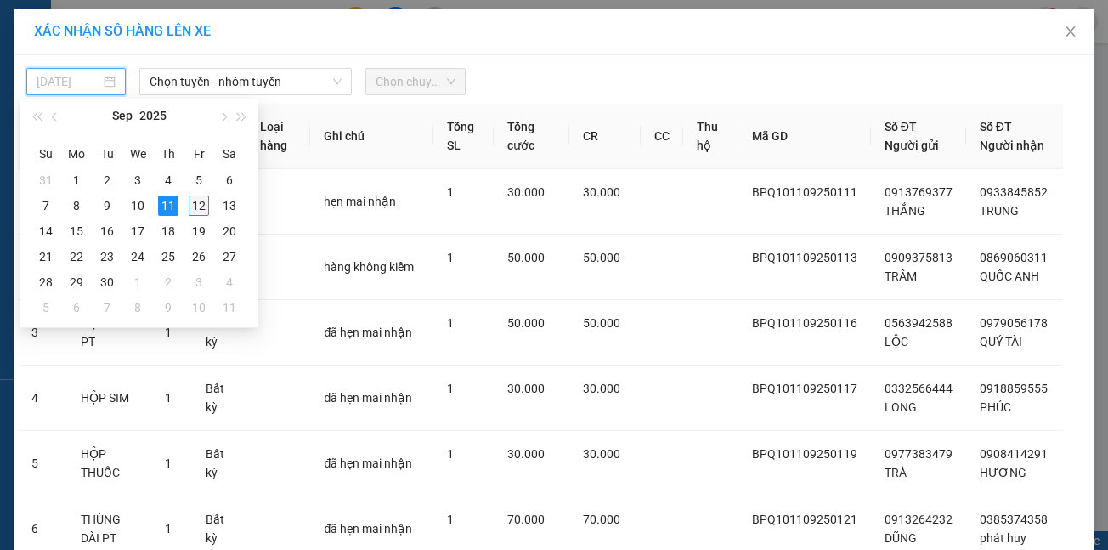
click at [196, 202] on div "12" at bounding box center [199, 205] width 20 height 20
type input "[DATE]"
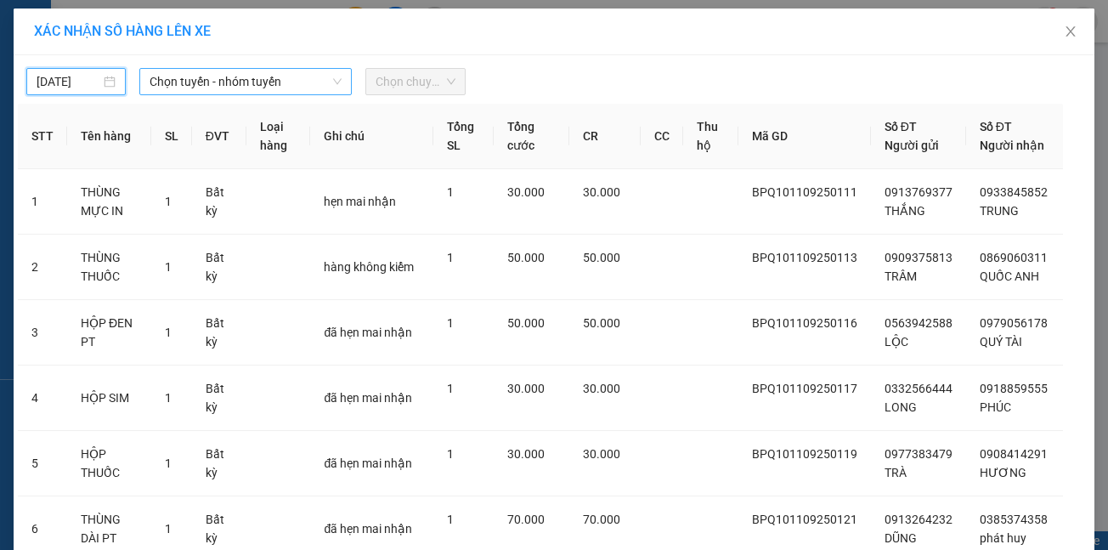
click at [190, 87] on span "Chọn tuyến - nhóm tuyến" at bounding box center [245, 81] width 192 height 25
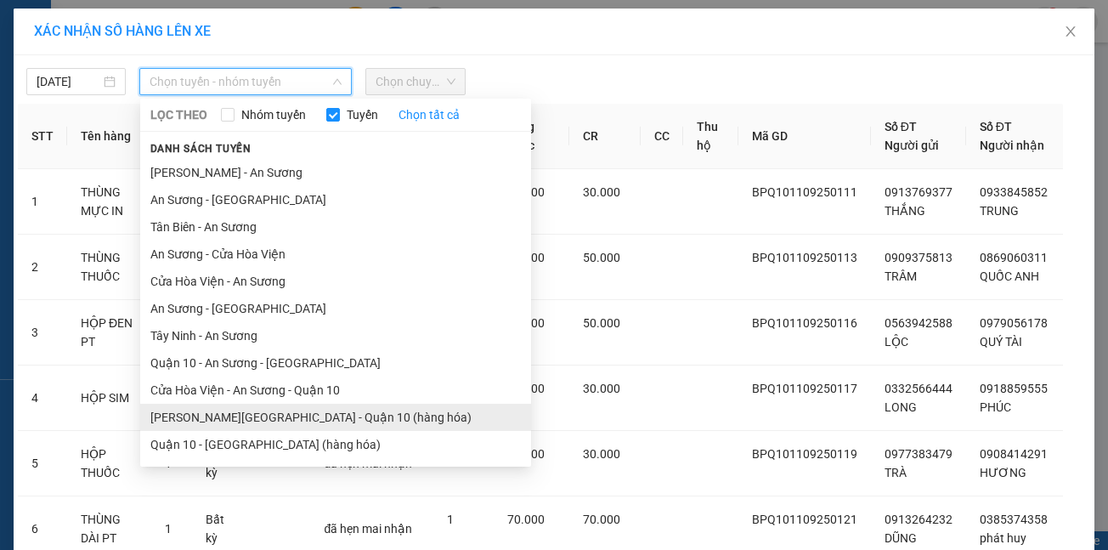
scroll to position [78, 0]
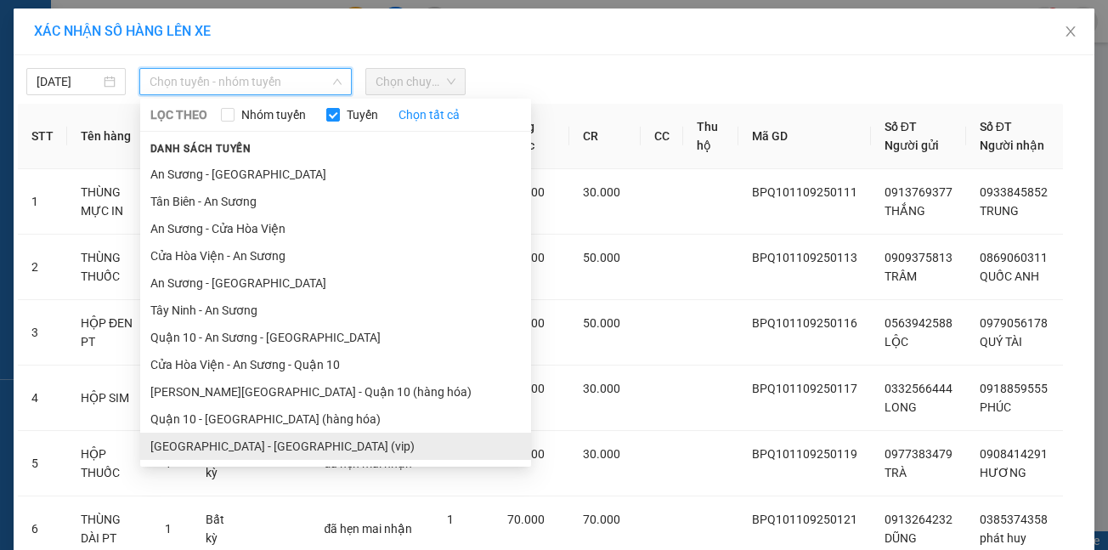
click at [214, 443] on li "Hồ Chí Minh - Tây Ninh (vip)" at bounding box center [335, 445] width 391 height 27
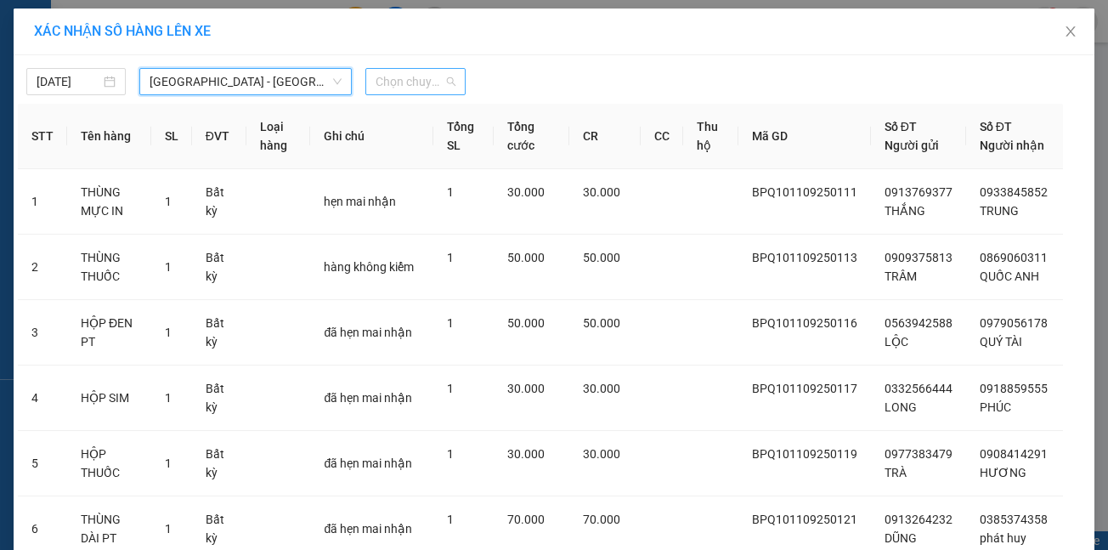
click at [394, 78] on span "Chọn chuyến" at bounding box center [414, 81] width 79 height 25
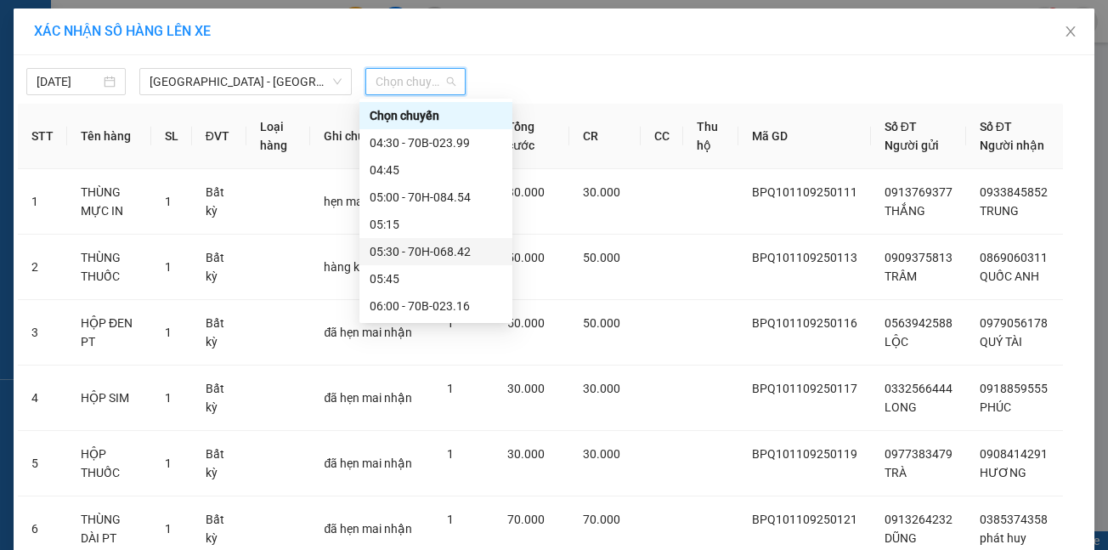
click at [400, 252] on div "05:30 - 70H-068.42" at bounding box center [435, 251] width 132 height 19
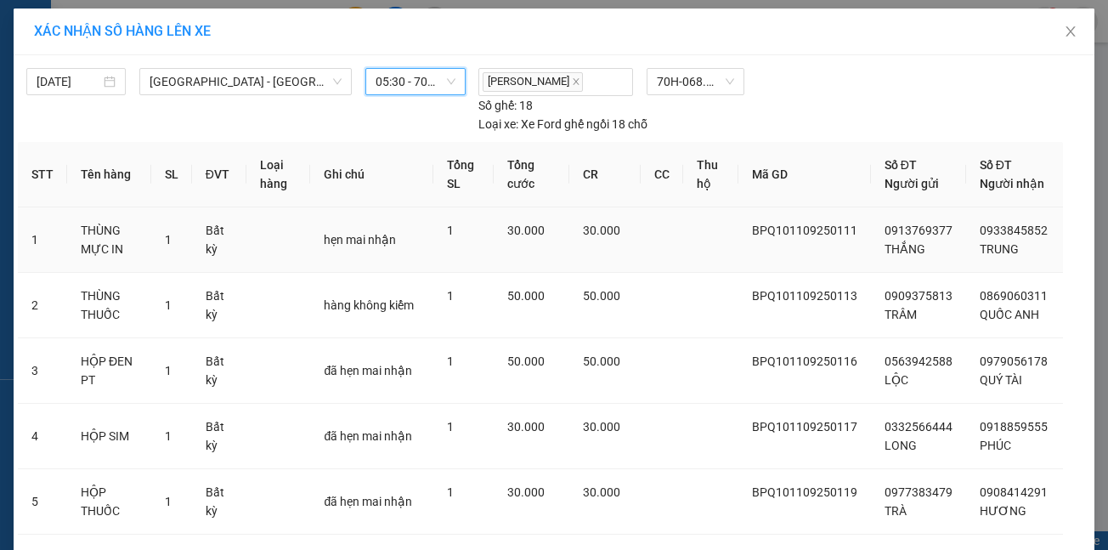
scroll to position [623, 0]
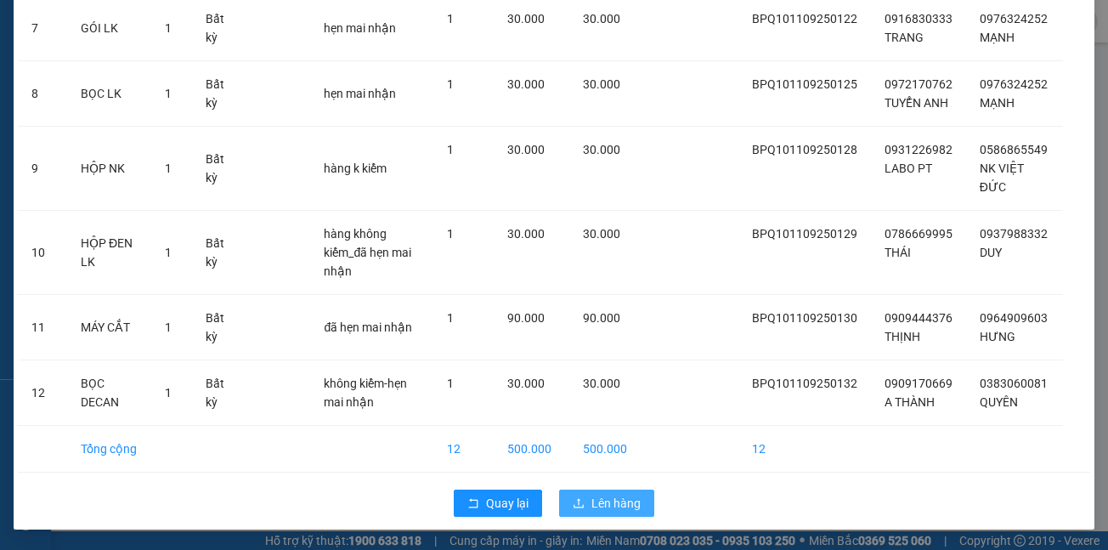
click at [602, 505] on span "Lên hàng" at bounding box center [615, 502] width 49 height 19
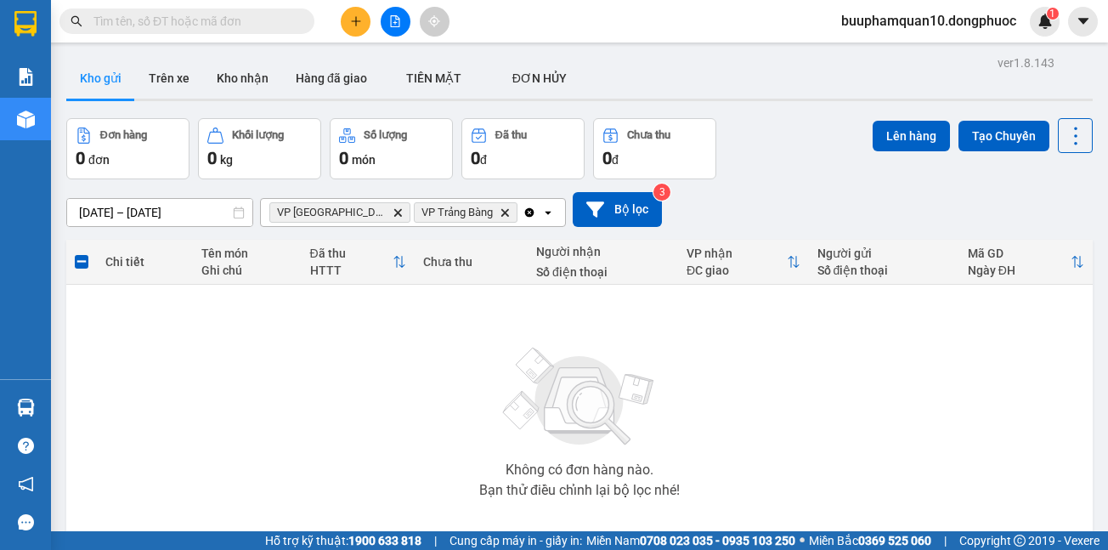
click at [522, 213] on icon "Clear all" at bounding box center [529, 213] width 14 height 14
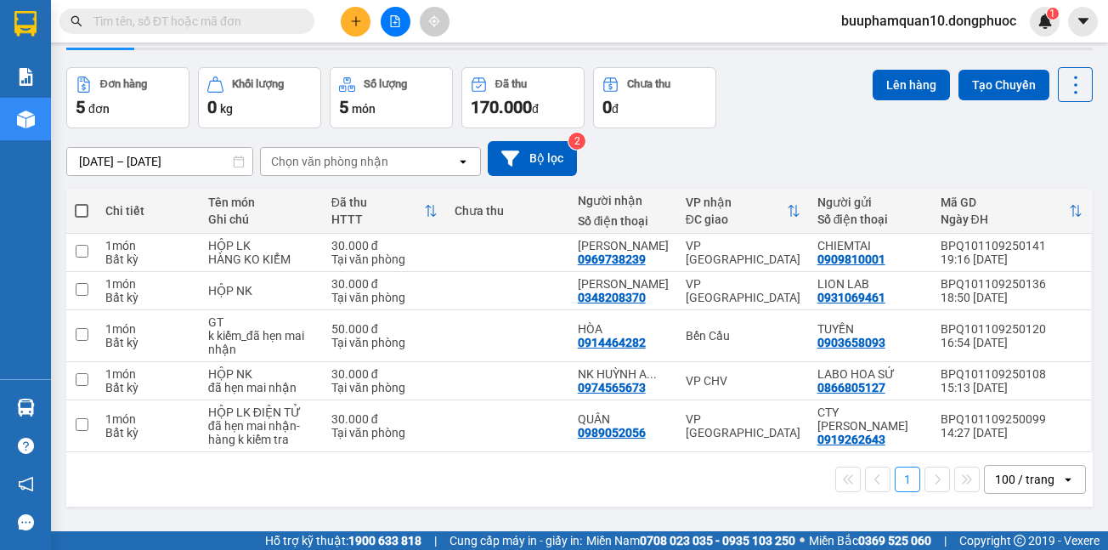
scroll to position [78, 0]
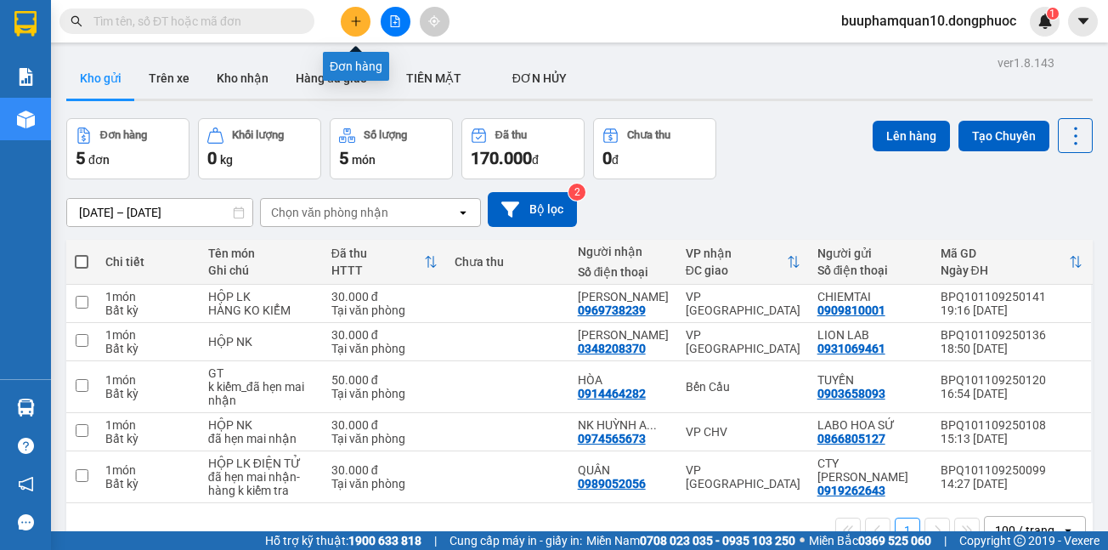
click at [352, 25] on icon "plus" at bounding box center [356, 21] width 12 height 12
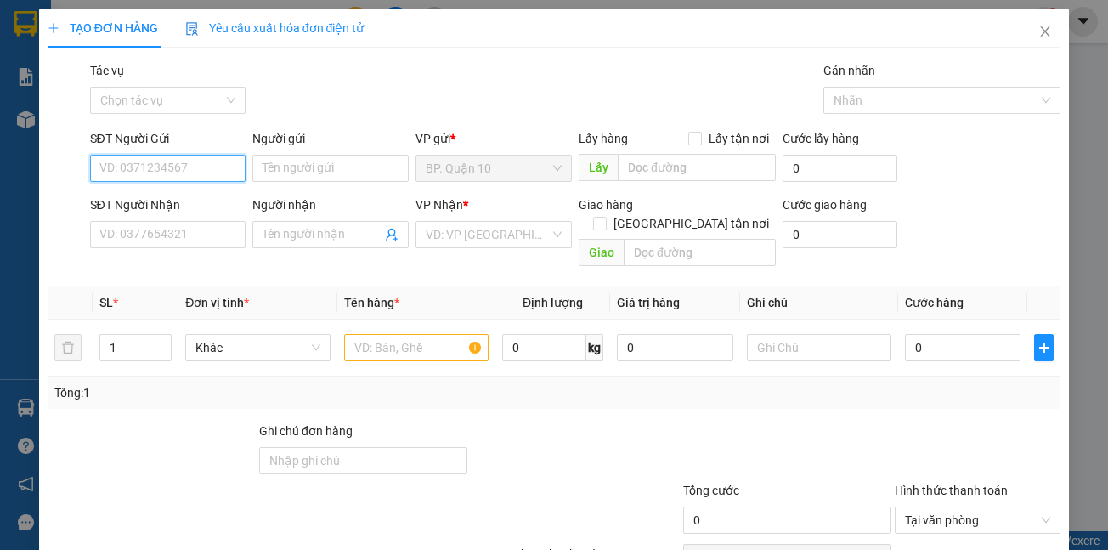
click at [149, 178] on input "SĐT Người Gửi" at bounding box center [168, 168] width 156 height 27
type input "0901604021"
click at [350, 170] on input "Người gửi" at bounding box center [330, 168] width 156 height 27
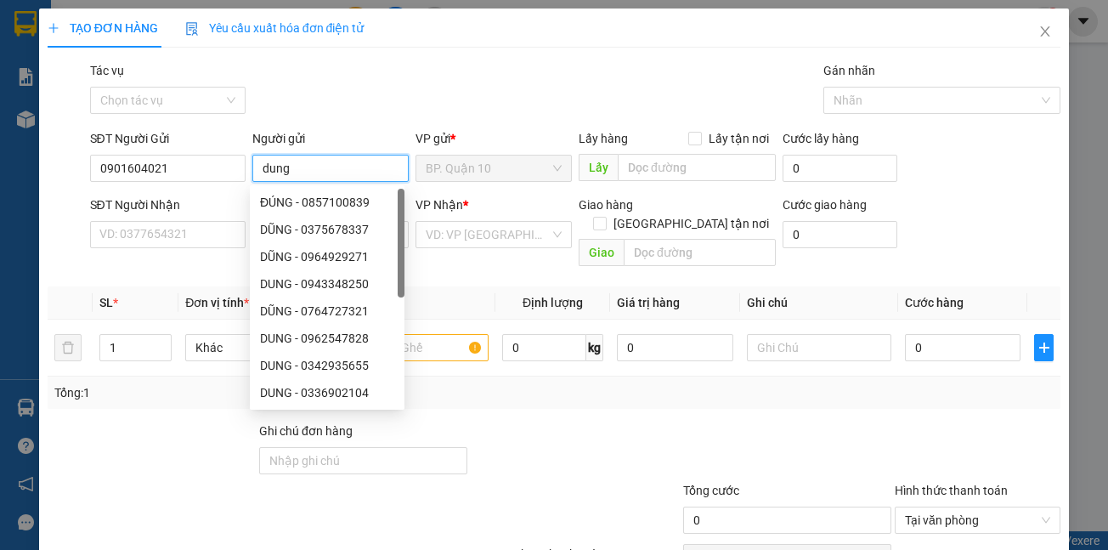
click at [268, 170] on input "dung" at bounding box center [330, 168] width 156 height 27
type input "Dung"
click at [115, 242] on input "SĐT Người Nhận" at bounding box center [168, 234] width 156 height 27
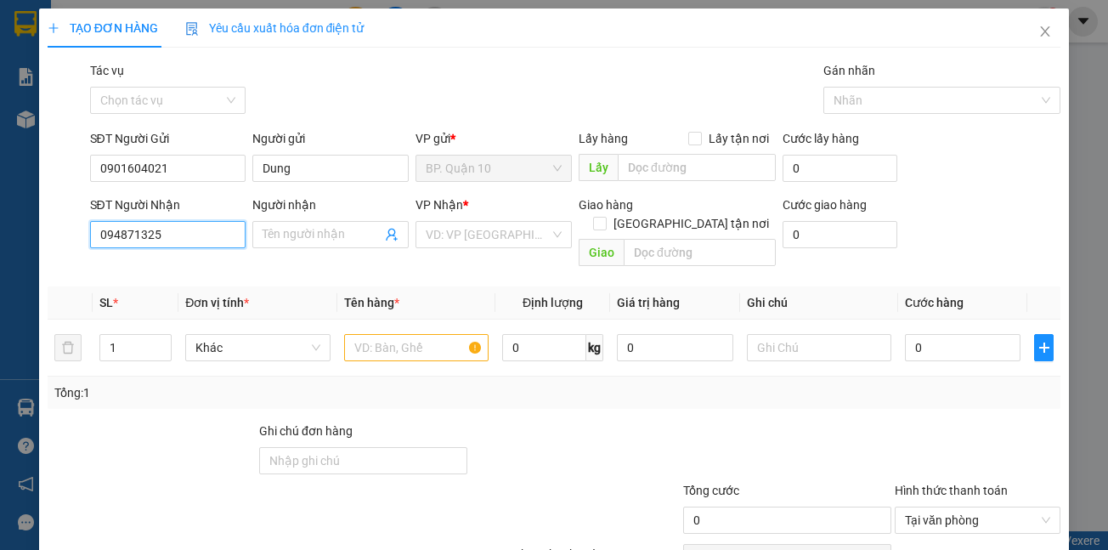
type input "0948713257"
click at [137, 260] on div "0948713257 - THUẬN" at bounding box center [166, 268] width 134 height 19
type input "THUẬN"
type input "50.000"
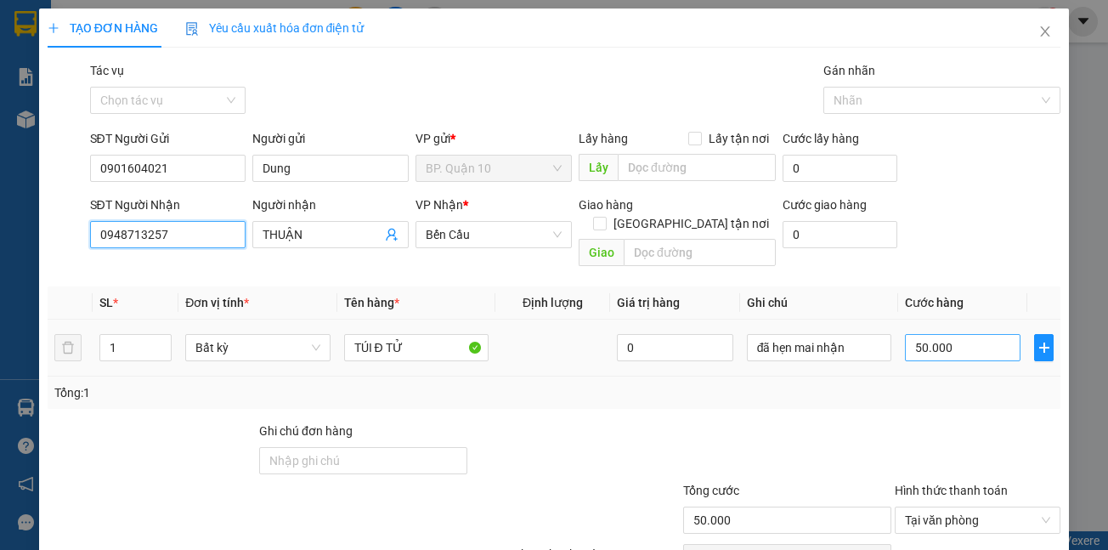
type input "0948713257"
click at [958, 334] on input "50.000" at bounding box center [963, 347] width 116 height 27
type input "1"
type input "11"
type input "110"
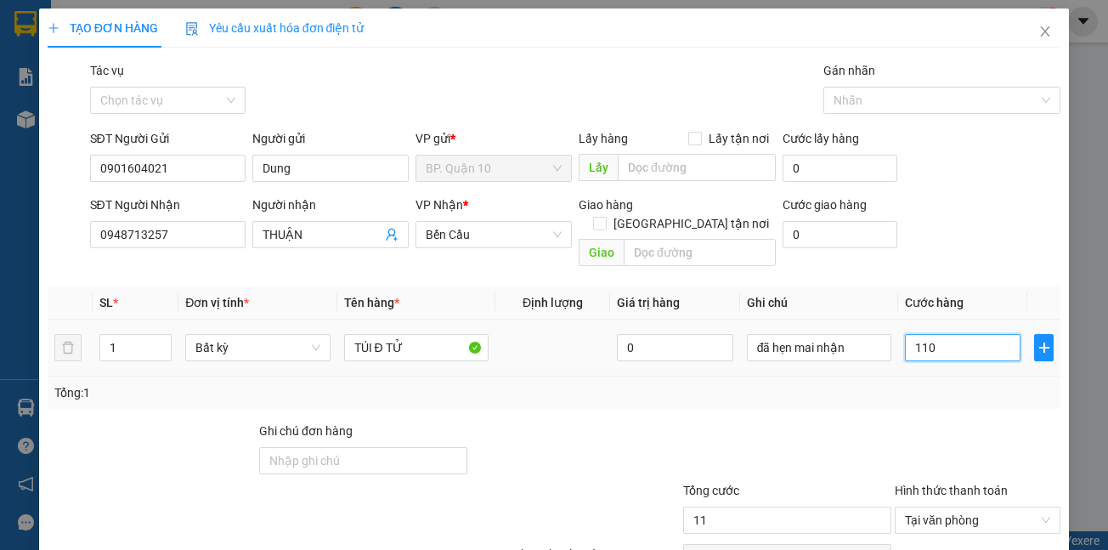
type input "110"
type input "110.000"
click at [913, 421] on div at bounding box center [977, 450] width 169 height 59
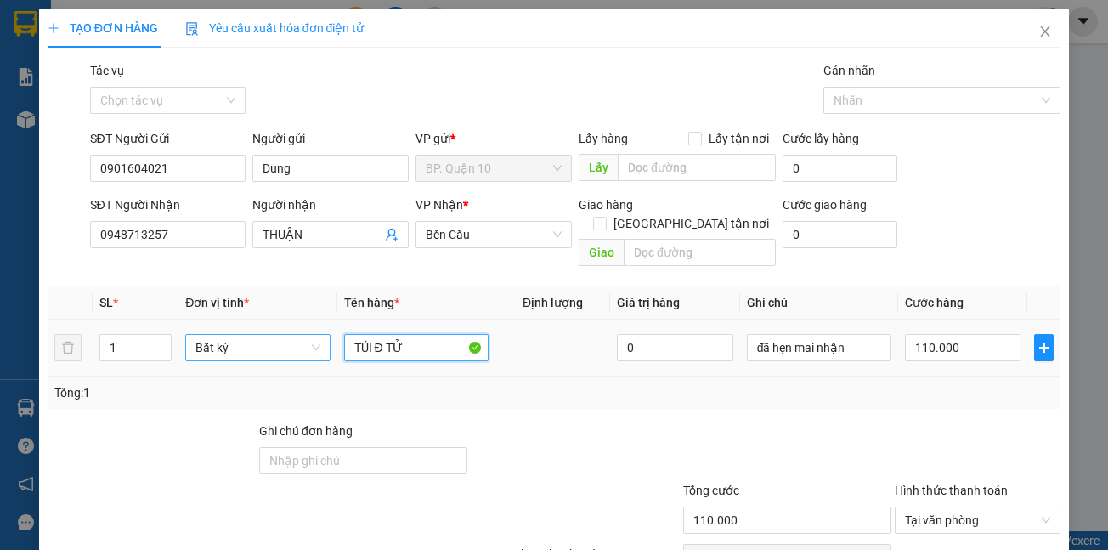
drag, startPoint x: 416, startPoint y: 332, endPoint x: 305, endPoint y: 331, distance: 111.3
click at [305, 331] on tr "1 Bất kỳ TÚI Đ TỬ 0 đã hẹn mai nhận 110.000" at bounding box center [554, 347] width 1013 height 57
type input "THÙNG BÁNH QAO"
click at [595, 396] on div "Transit Pickup Surcharge Ids Transit Deliver Surcharge Ids Transit Deliver Surc…" at bounding box center [554, 337] width 1013 height 553
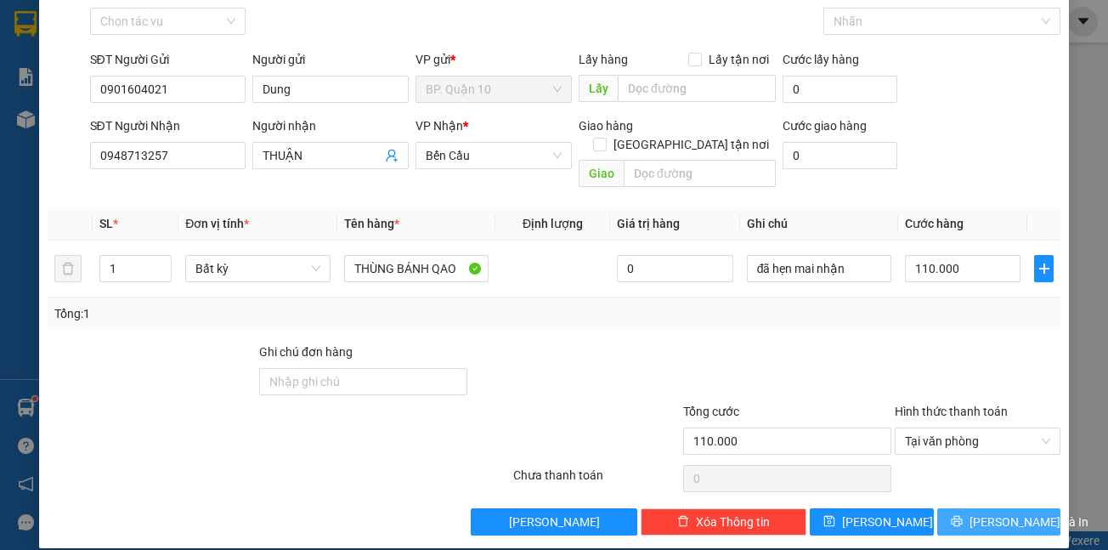
click at [991, 512] on span "[PERSON_NAME] và In" at bounding box center [1028, 521] width 119 height 19
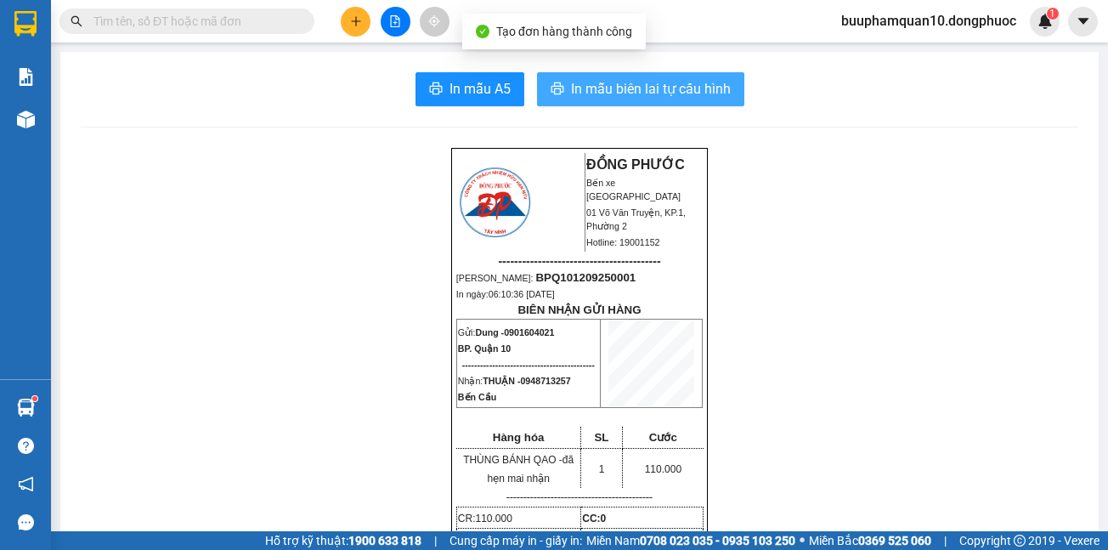
click at [644, 81] on span "In mẫu biên lai tự cấu hình" at bounding box center [651, 88] width 160 height 21
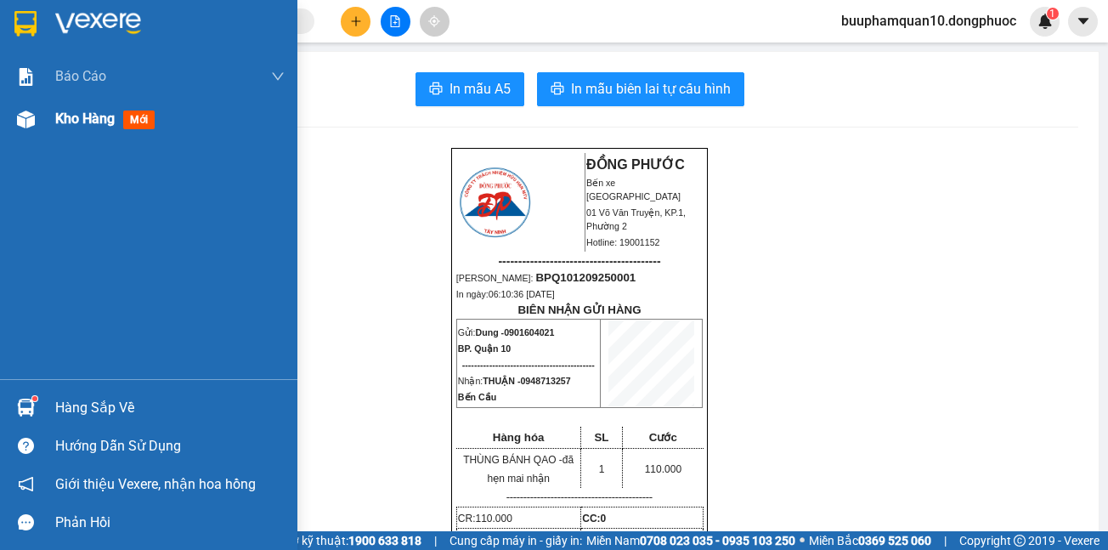
click at [70, 125] on span "Kho hàng" at bounding box center [84, 118] width 59 height 16
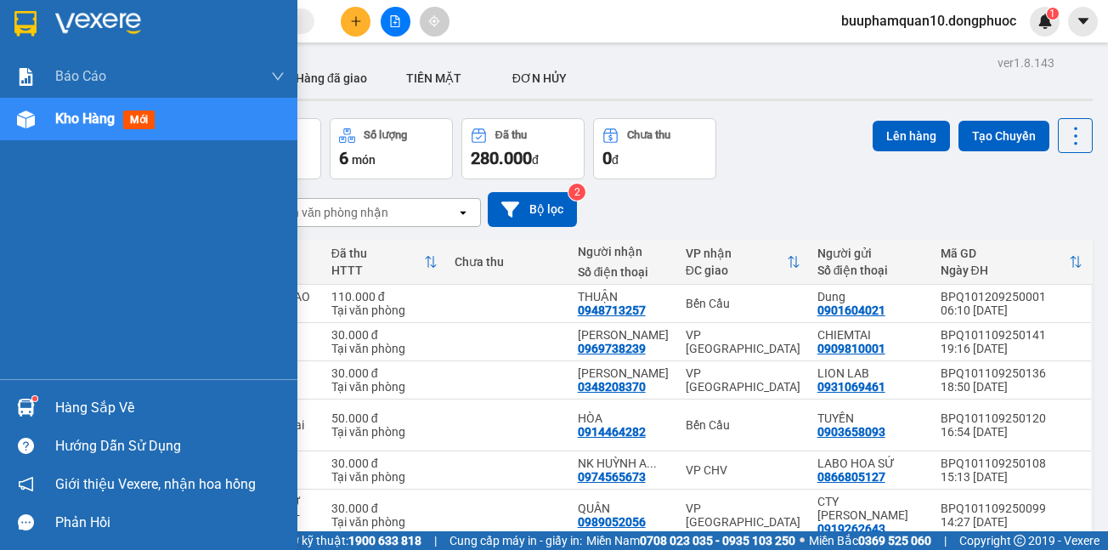
click at [101, 409] on div "Hàng sắp về" at bounding box center [169, 407] width 229 height 25
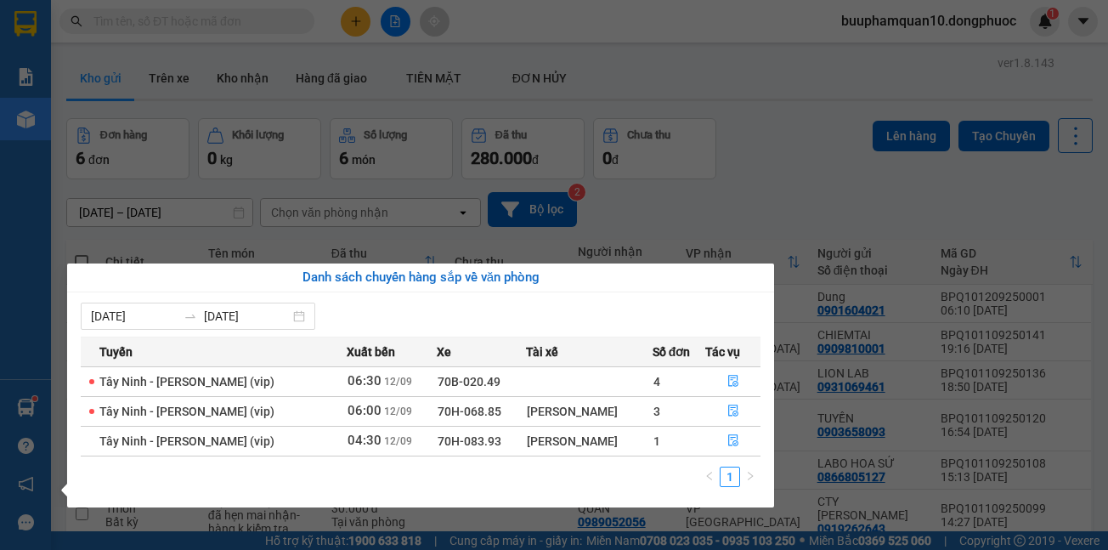
click at [24, 283] on div "Báo cáo Mẫu 1: Báo cáo dòng tiền theo nhân viên Mẫu 1: Báo cáo dòng tiền theo n…" at bounding box center [25, 275] width 51 height 550
